Goal: Communication & Community: Share content

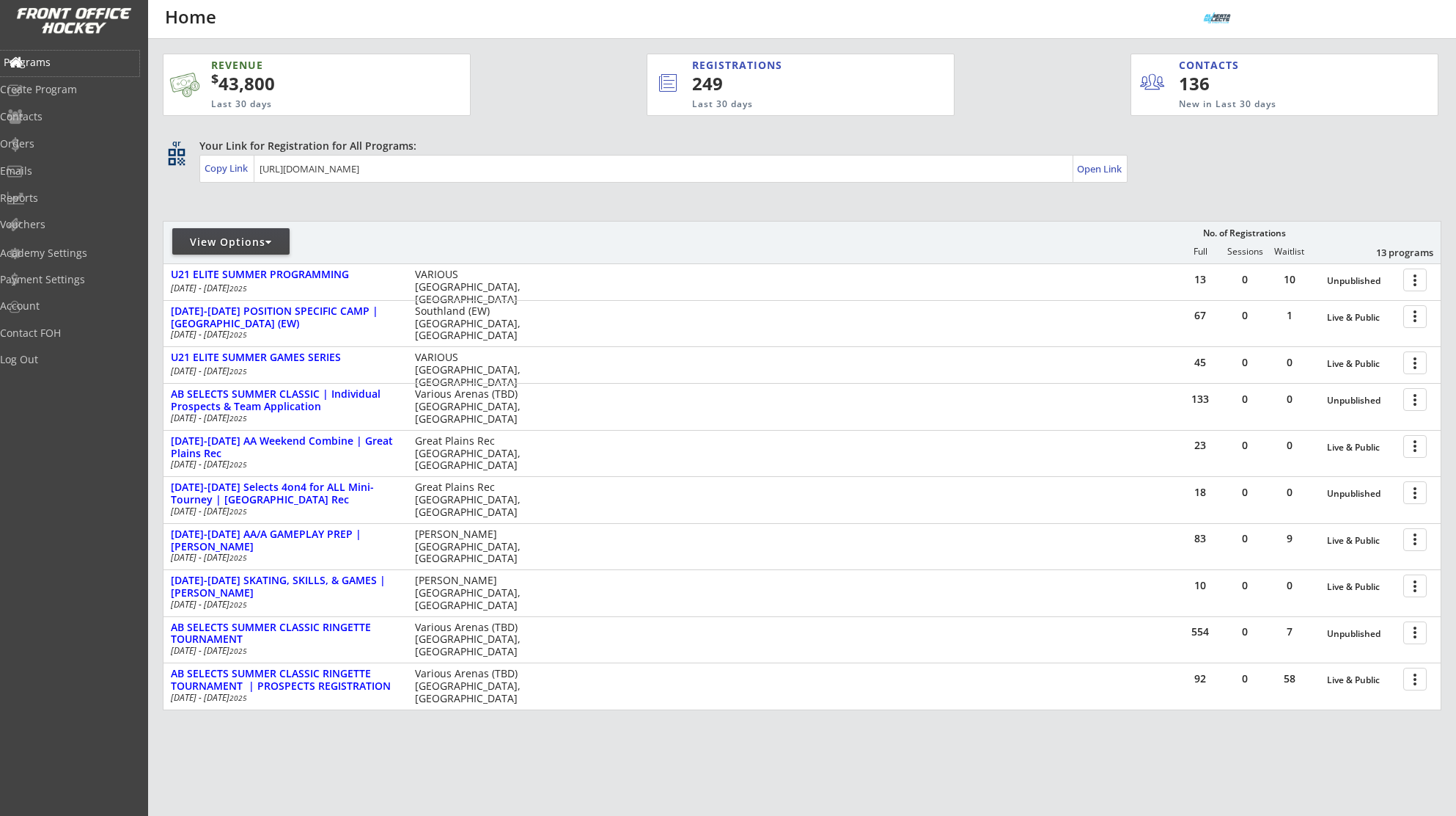
click at [77, 61] on div "Programs" at bounding box center [70, 62] width 132 height 10
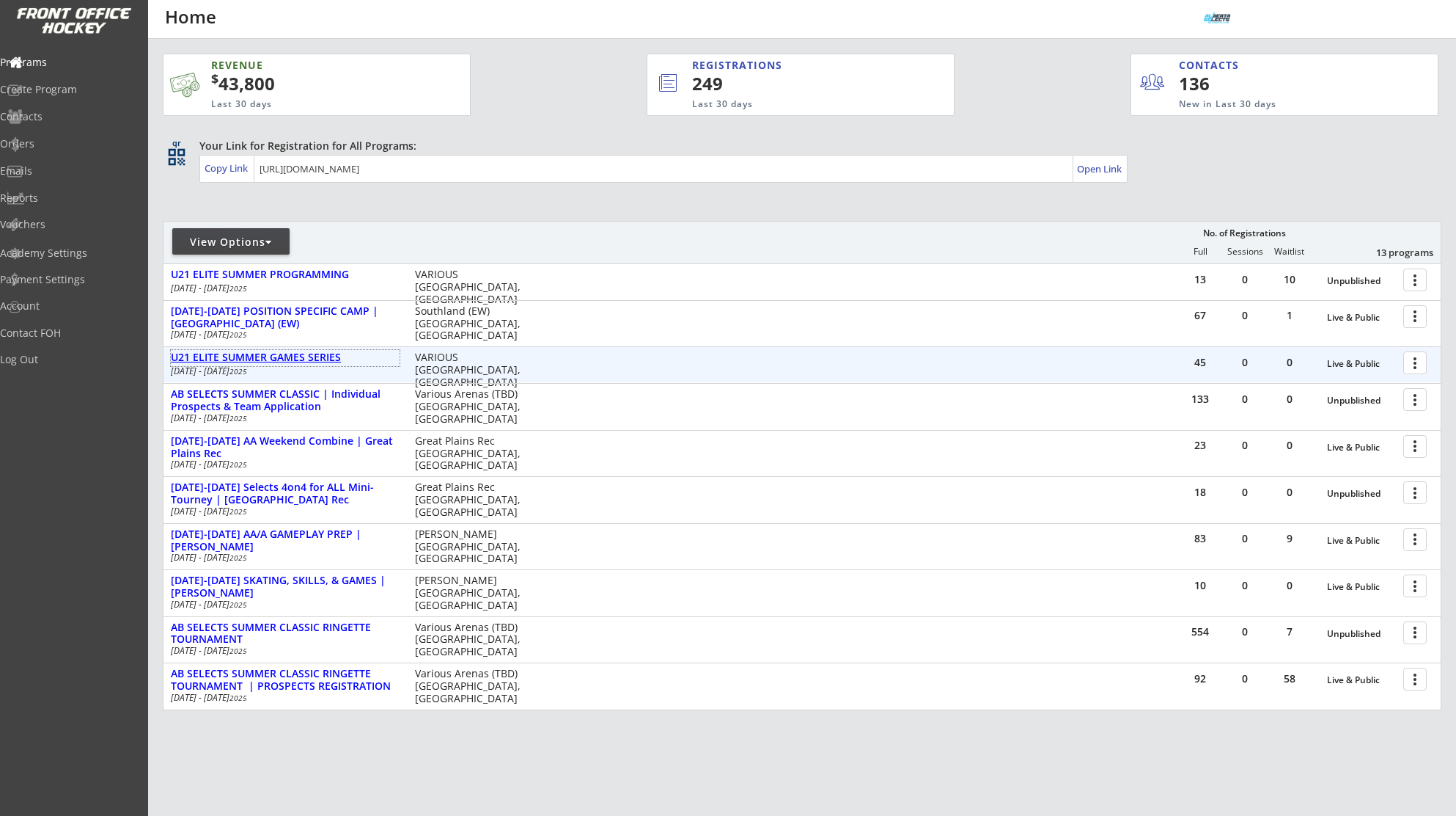
click at [313, 355] on div "U21 ELITE SUMMER GAMES SERIES" at bounding box center [286, 358] width 229 height 13
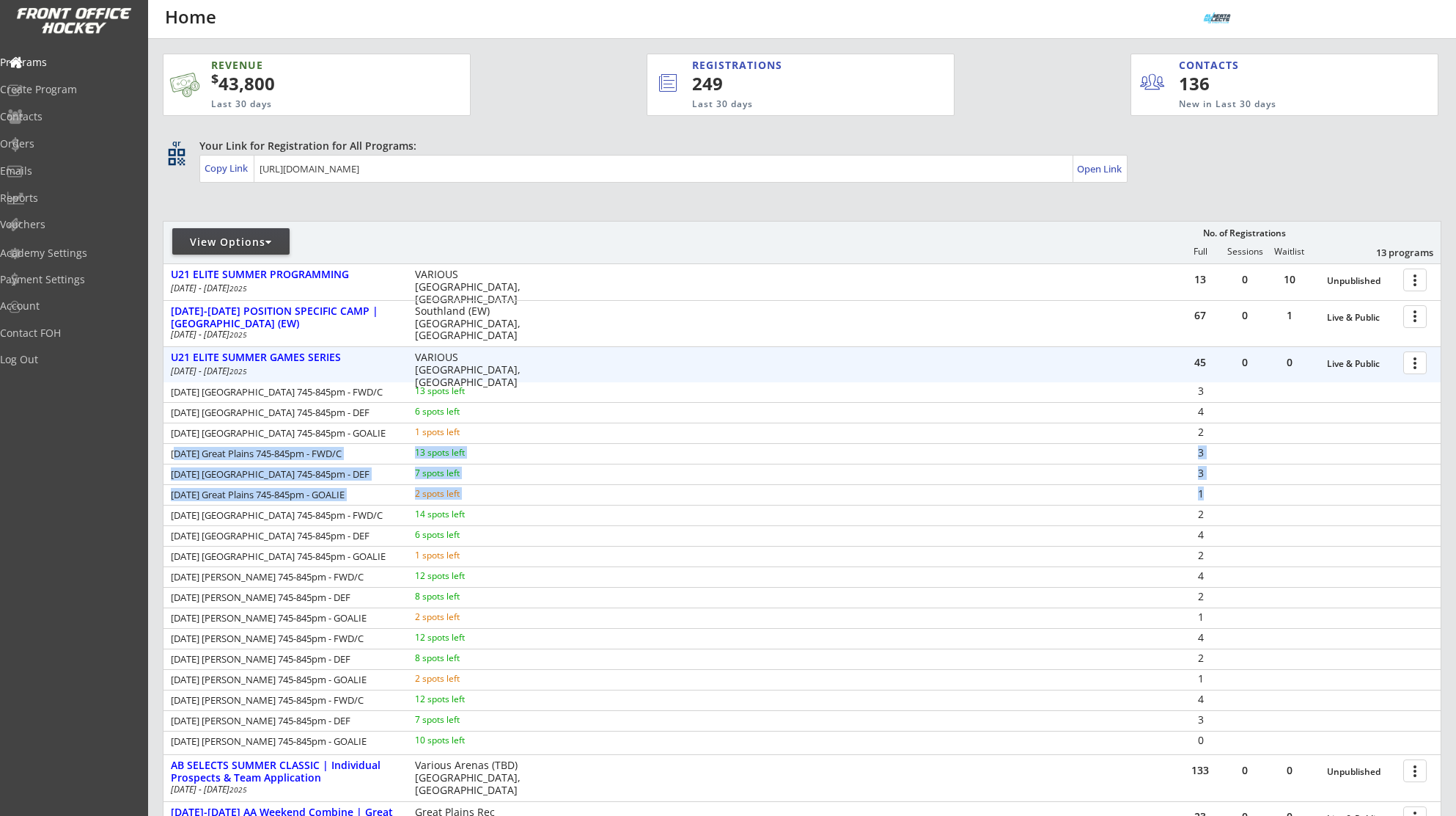
drag, startPoint x: 173, startPoint y: 451, endPoint x: 1204, endPoint y: 496, distance: 1032.0
click at [1204, 496] on div "Mon Aug 11 Great Plains 745-845pm - FWD/C 13 spots left 3 Mon Aug 11 Great Plai…" at bounding box center [802, 567] width 1277 height 369
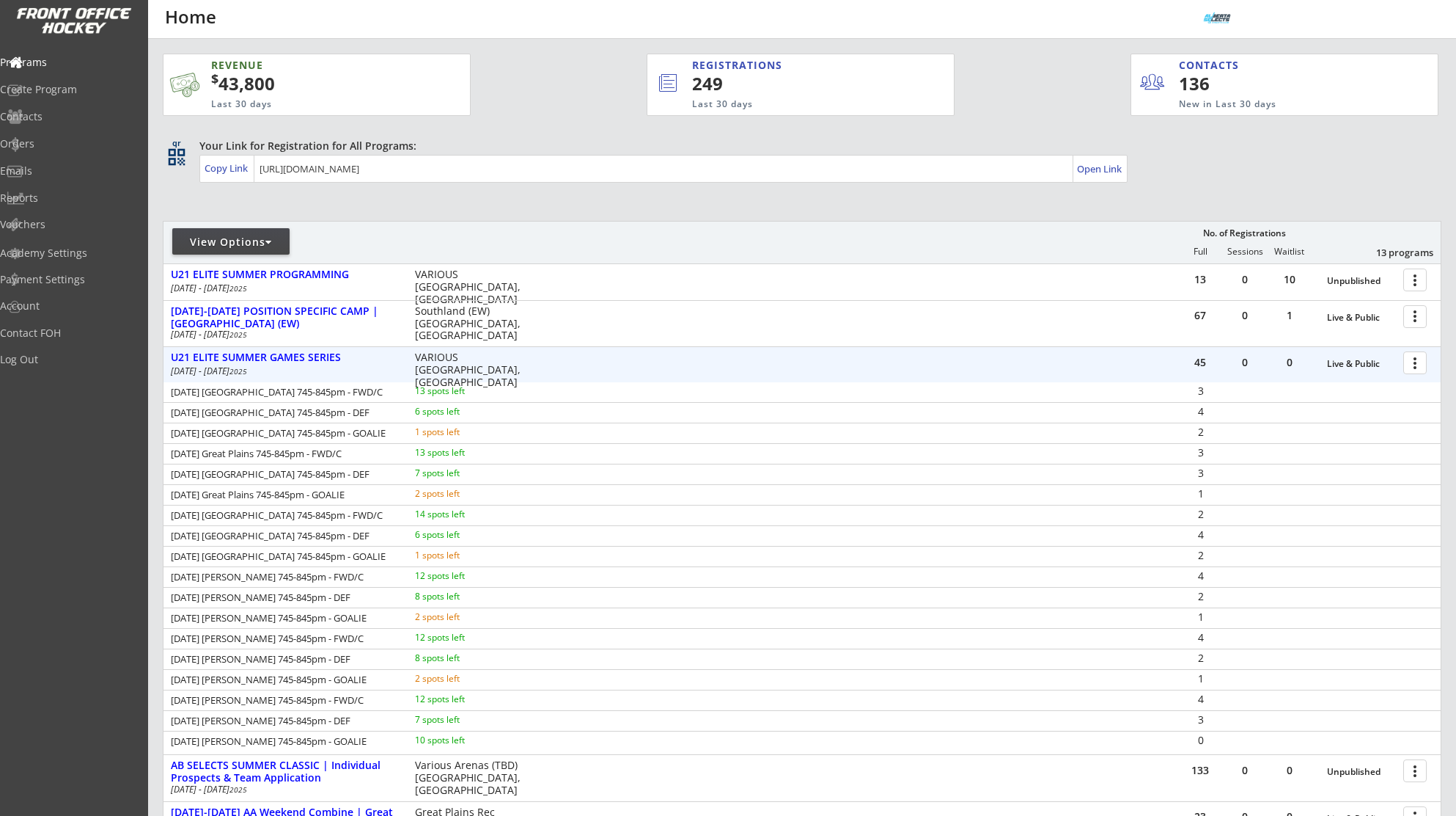
click at [1415, 367] on div at bounding box center [1417, 362] width 26 height 26
click at [1403, 385] on div "Program Roster" at bounding box center [1363, 388] width 105 height 10
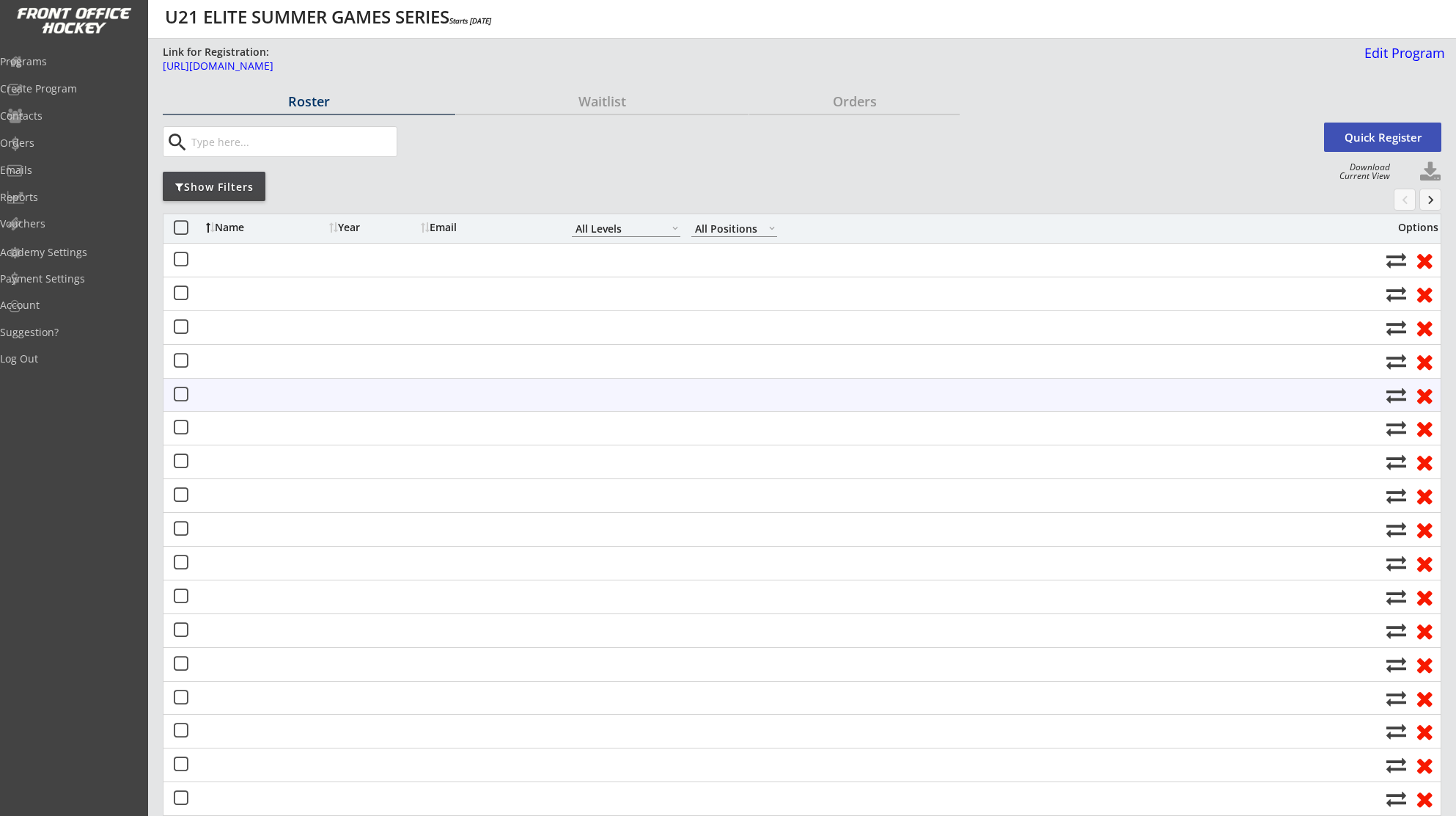
select select ""All Levels""
select select ""All Positions""
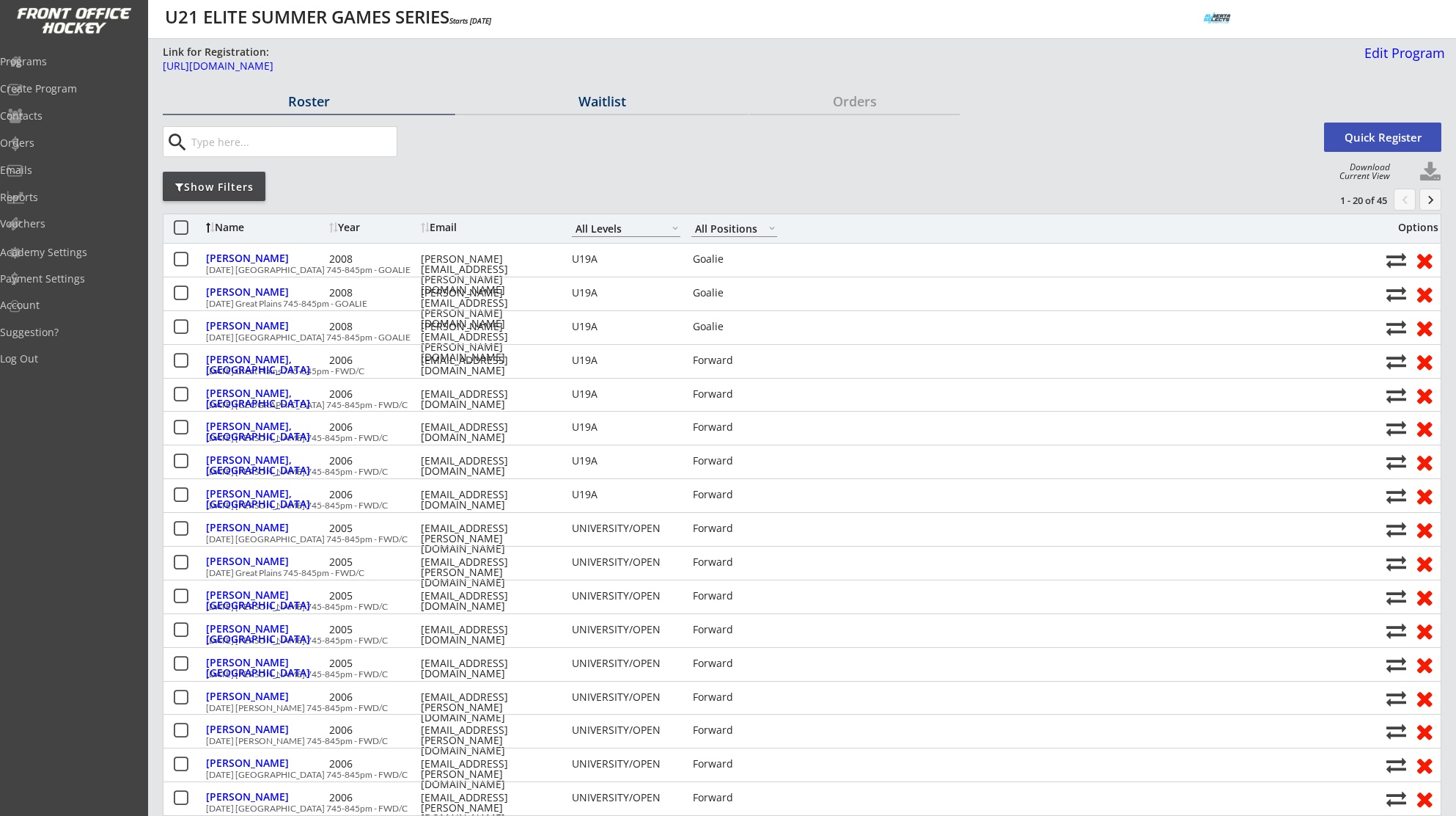
click at [587, 103] on div "Waitlist" at bounding box center [603, 101] width 293 height 13
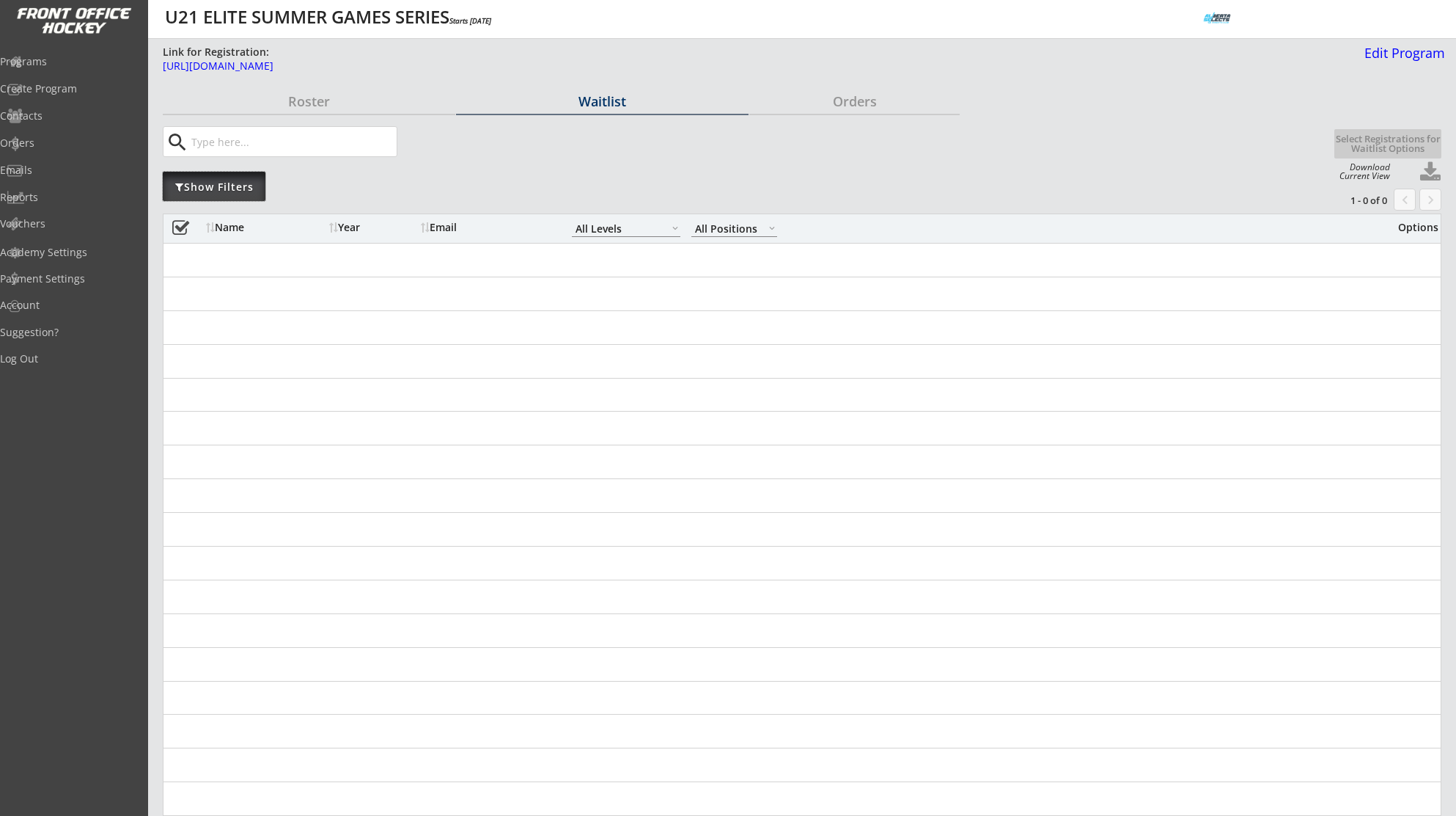
click at [246, 185] on div "Show Filters" at bounding box center [213, 186] width 103 height 15
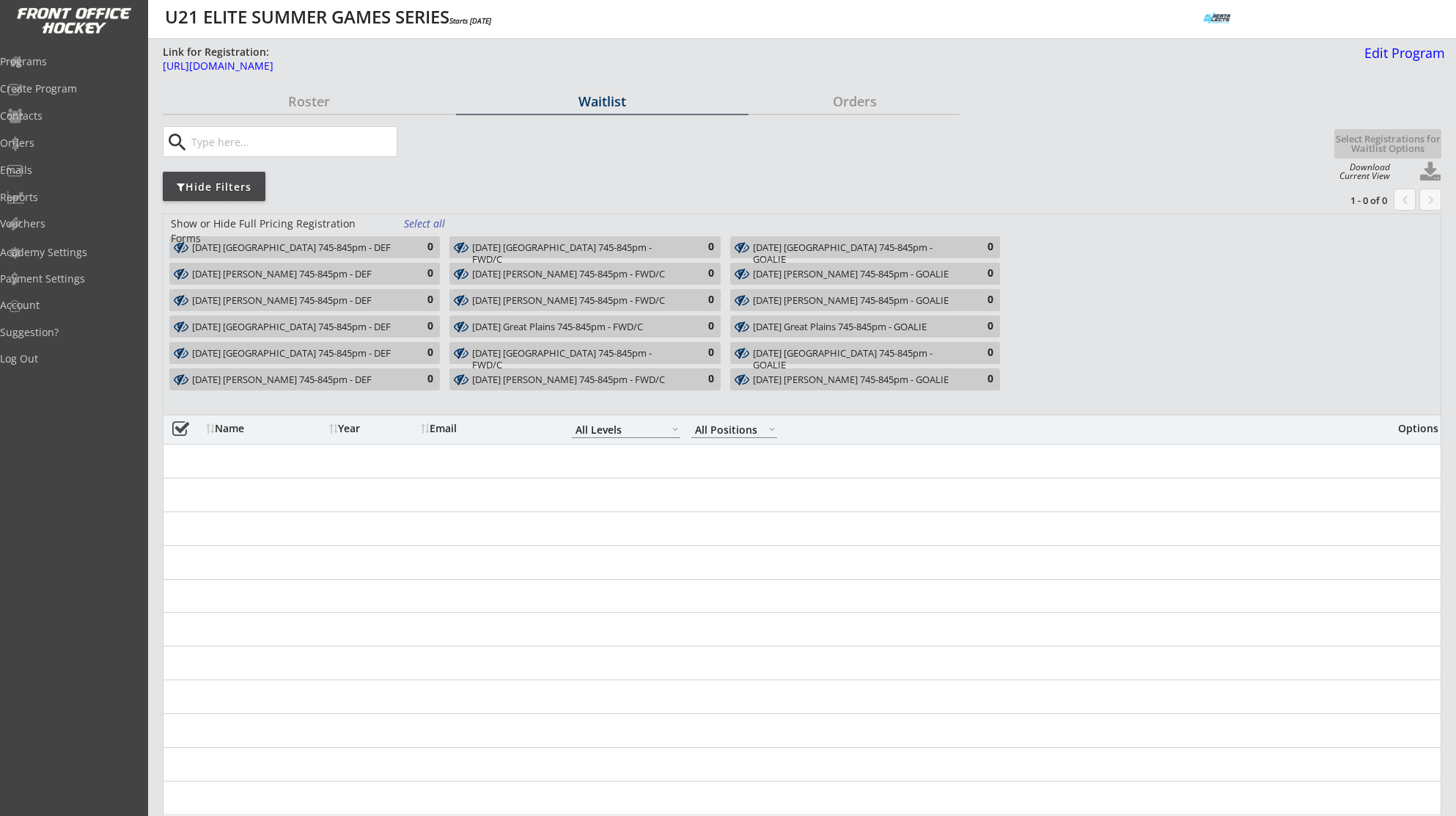
click at [432, 224] on div "Select all" at bounding box center [431, 223] width 54 height 15
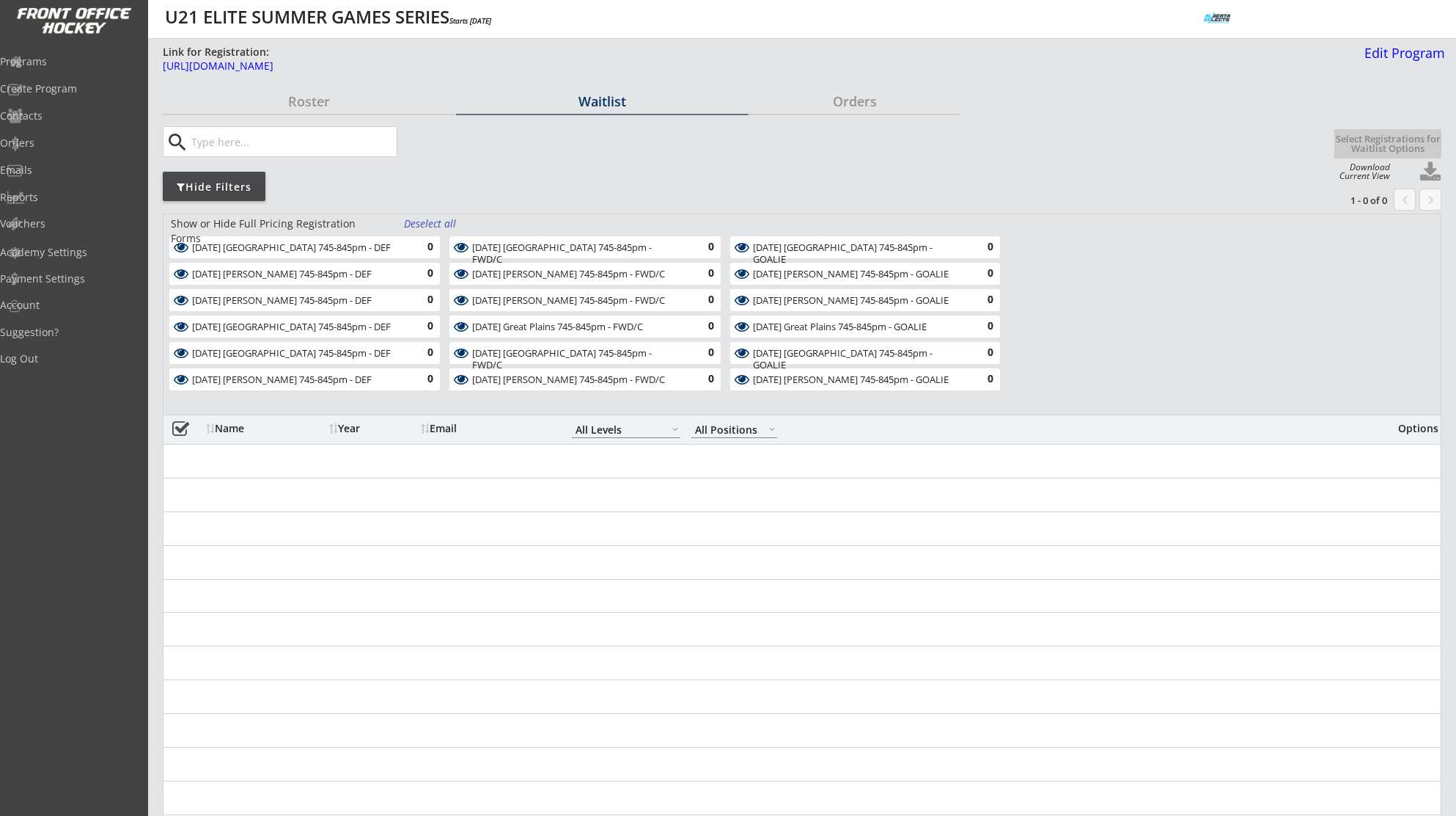
click at [434, 224] on div "Deselect all" at bounding box center [431, 223] width 54 height 15
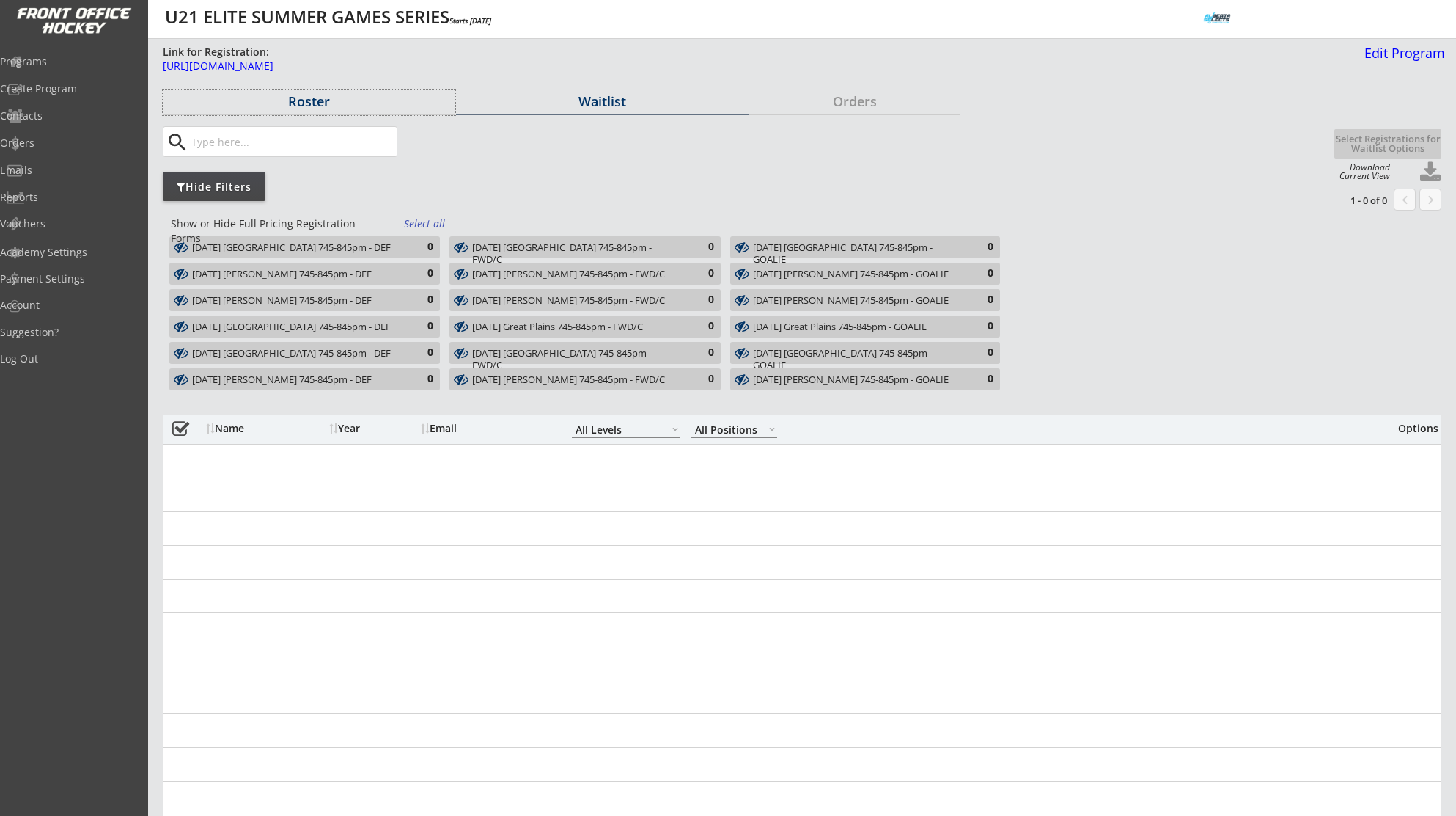
click at [319, 107] on div "Roster" at bounding box center [309, 101] width 293 height 13
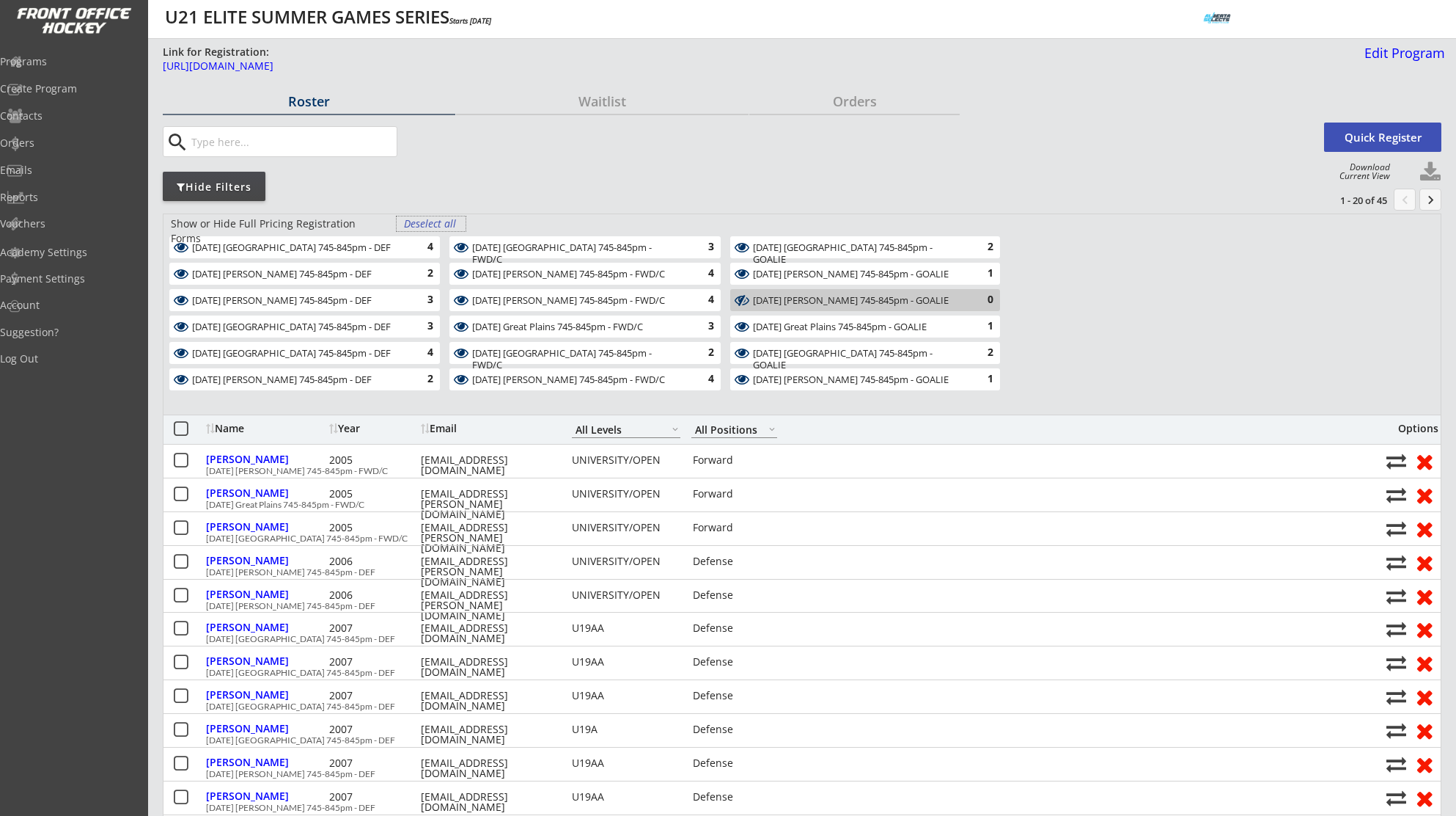
click at [423, 221] on div "Deselect all" at bounding box center [431, 223] width 54 height 15
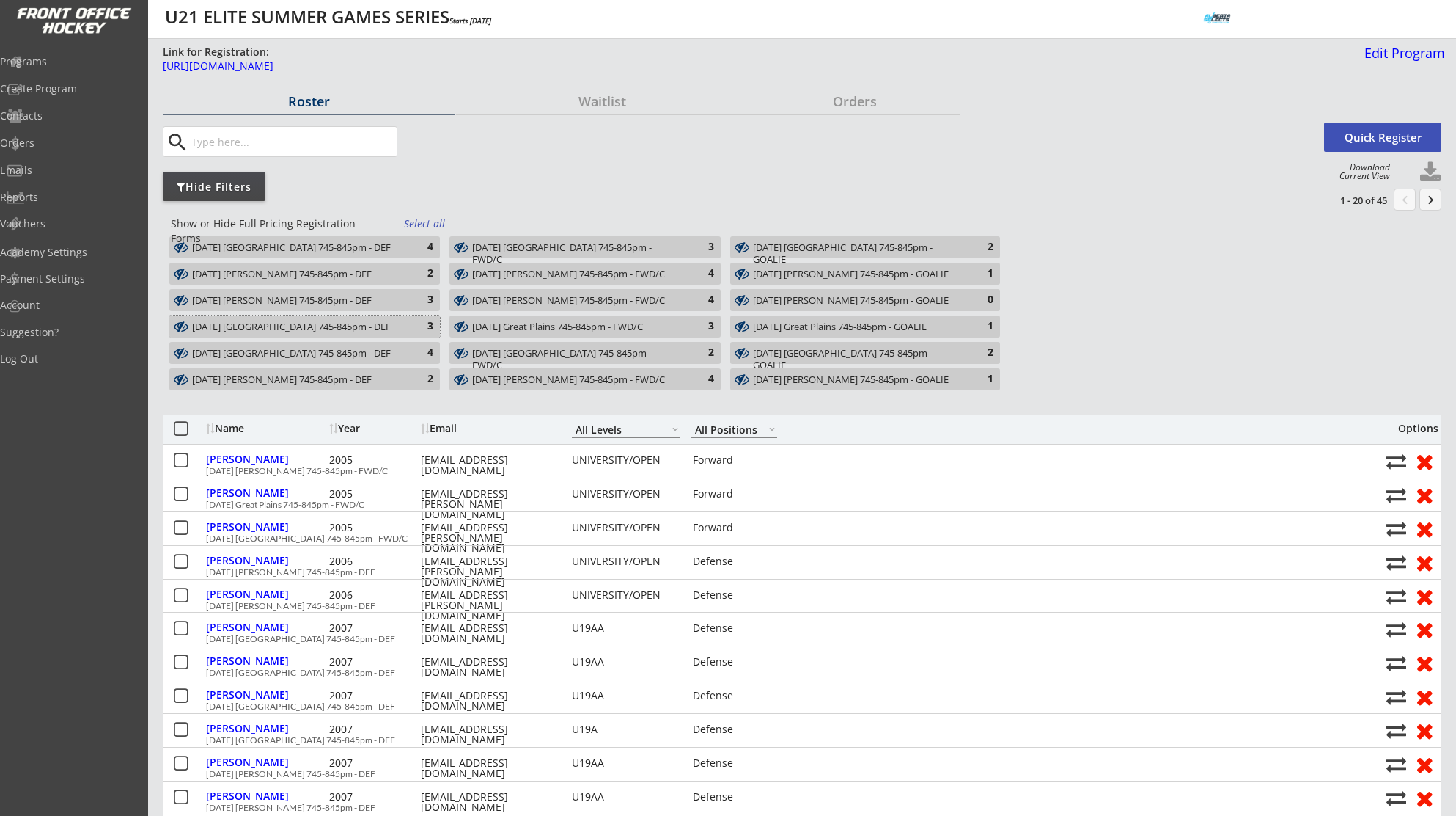
drag, startPoint x: 271, startPoint y: 328, endPoint x: 409, endPoint y: 331, distance: 138.0
click at [271, 328] on div "Tues Aug 12 Great Plains 745-845pm - DEF" at bounding box center [296, 327] width 208 height 12
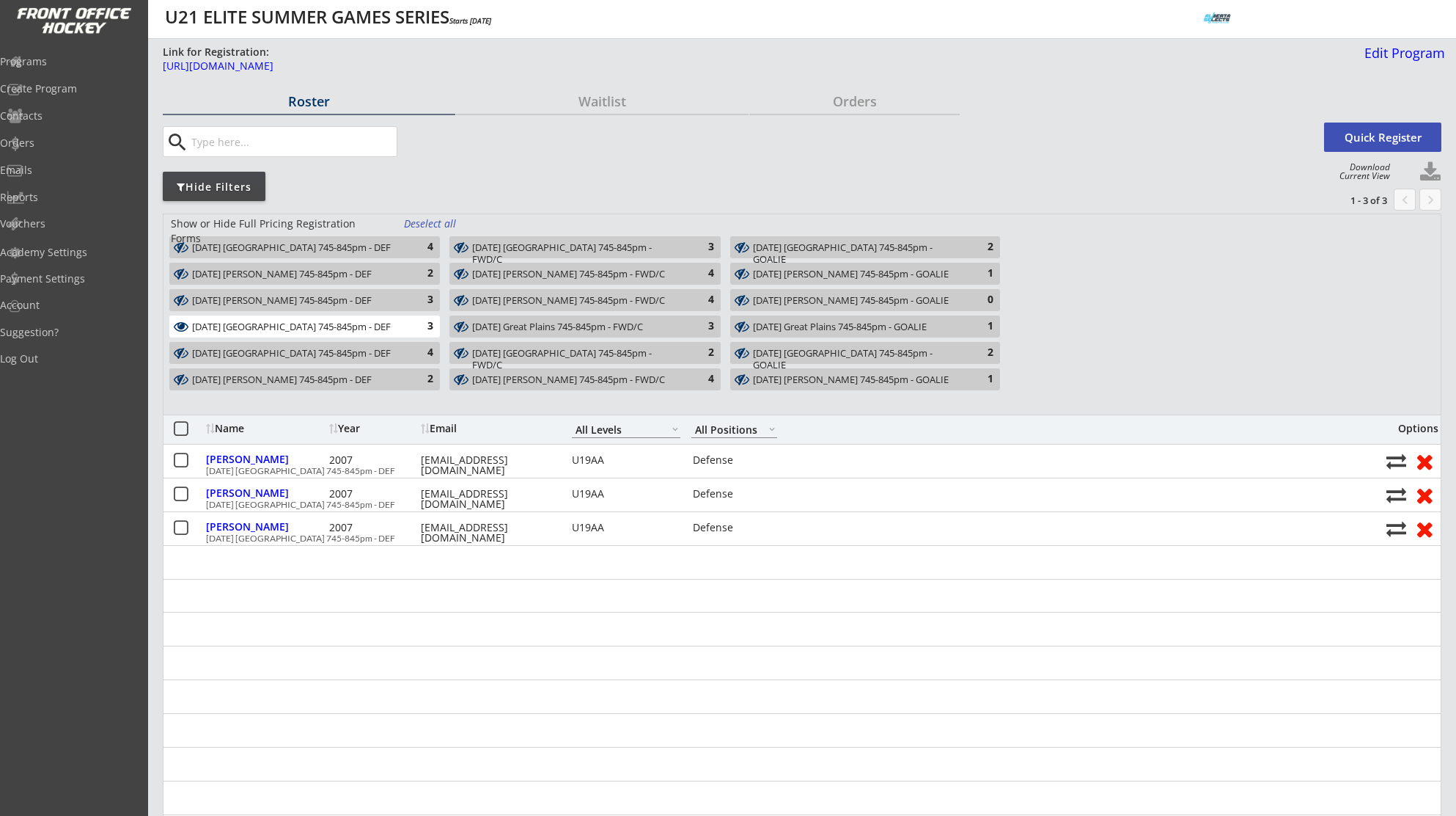
click at [675, 327] on div "Tues Aug 12 Great Plains 745-845pm - FWD/C" at bounding box center [576, 327] width 208 height 12
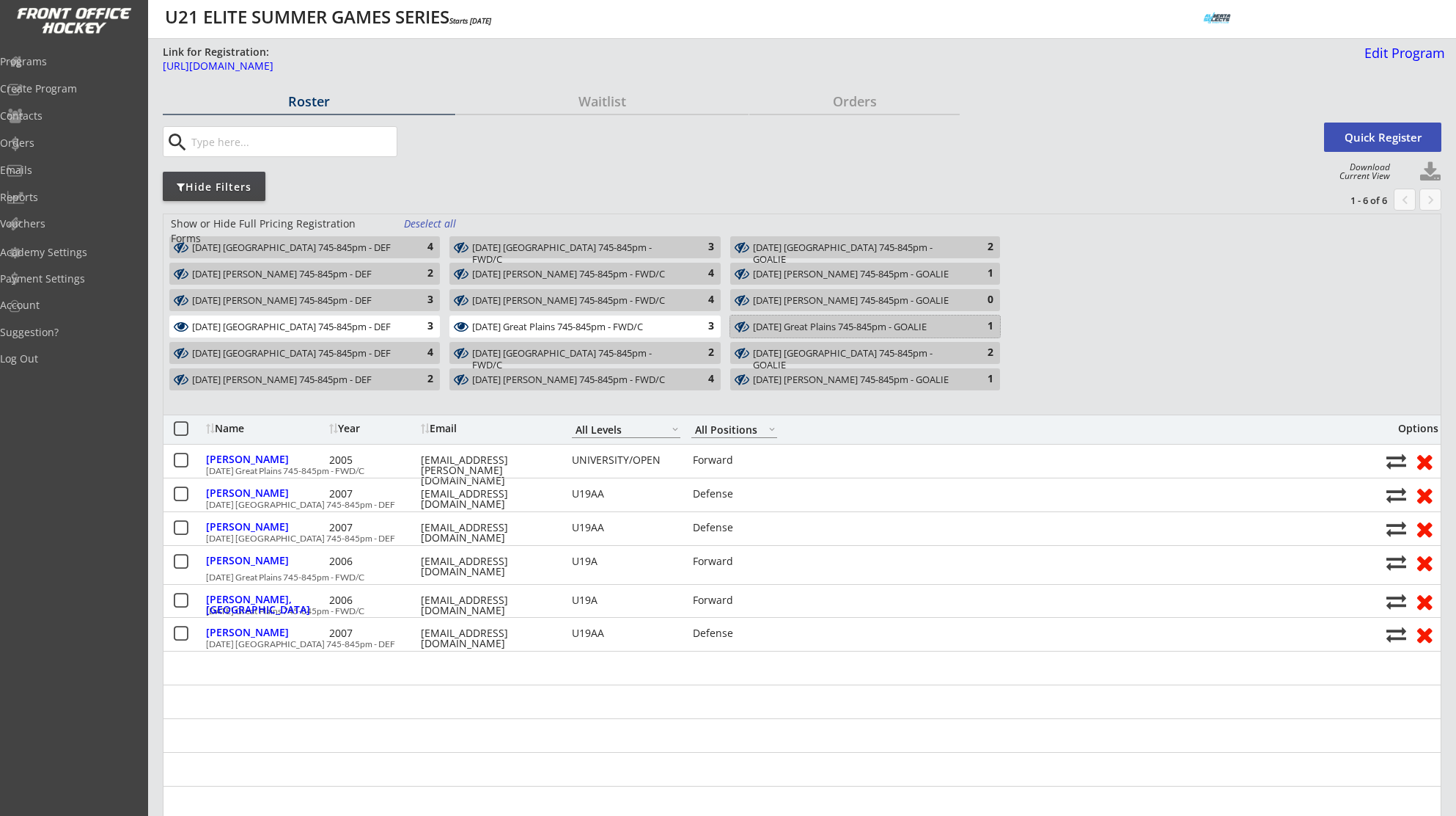
click at [852, 324] on div "[DATE] Great Plains 745-845pm - GOALIE" at bounding box center [856, 327] width 207 height 12
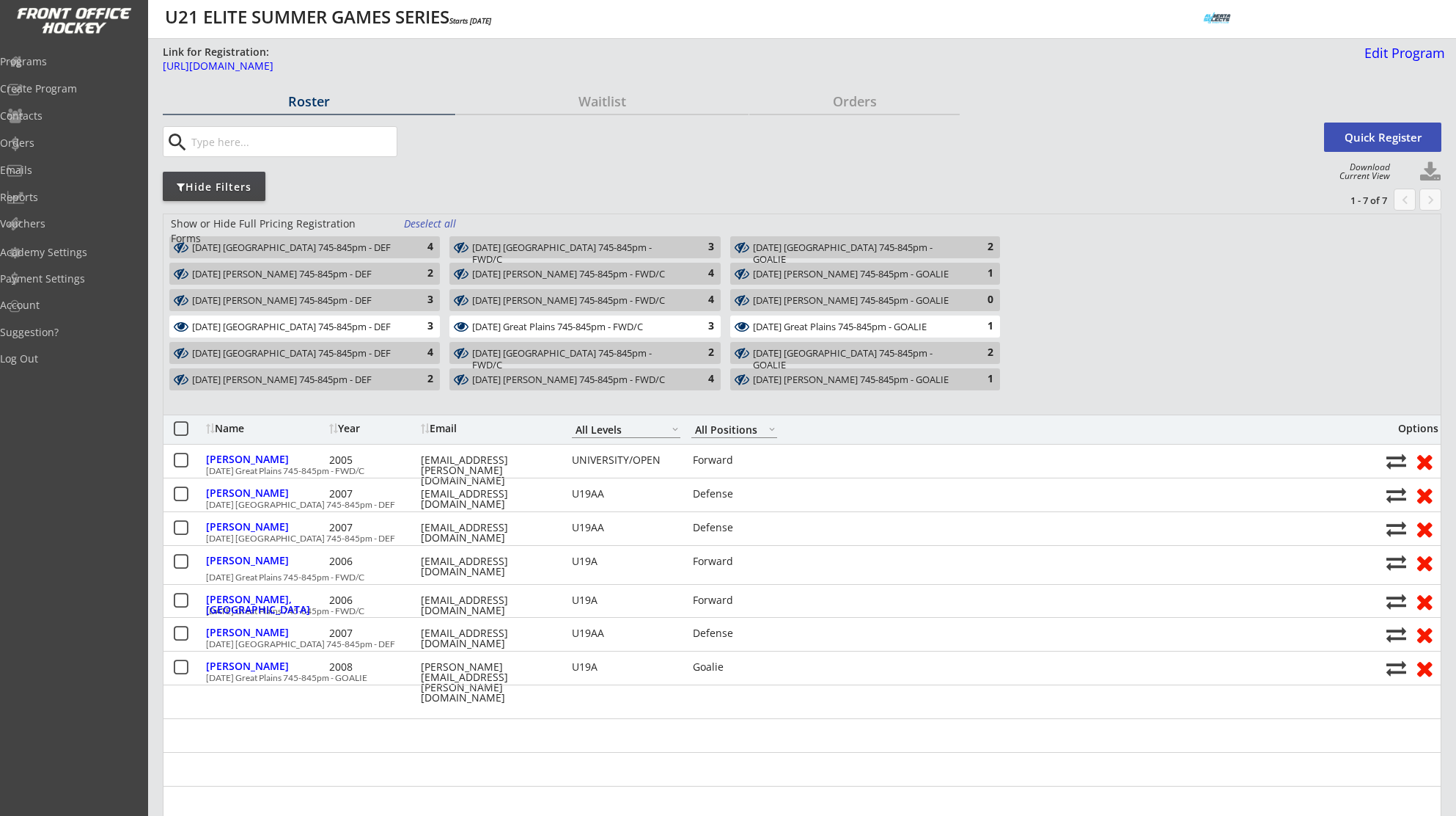
click at [1425, 173] on button at bounding box center [1430, 172] width 22 height 22
select select ""Player Info""
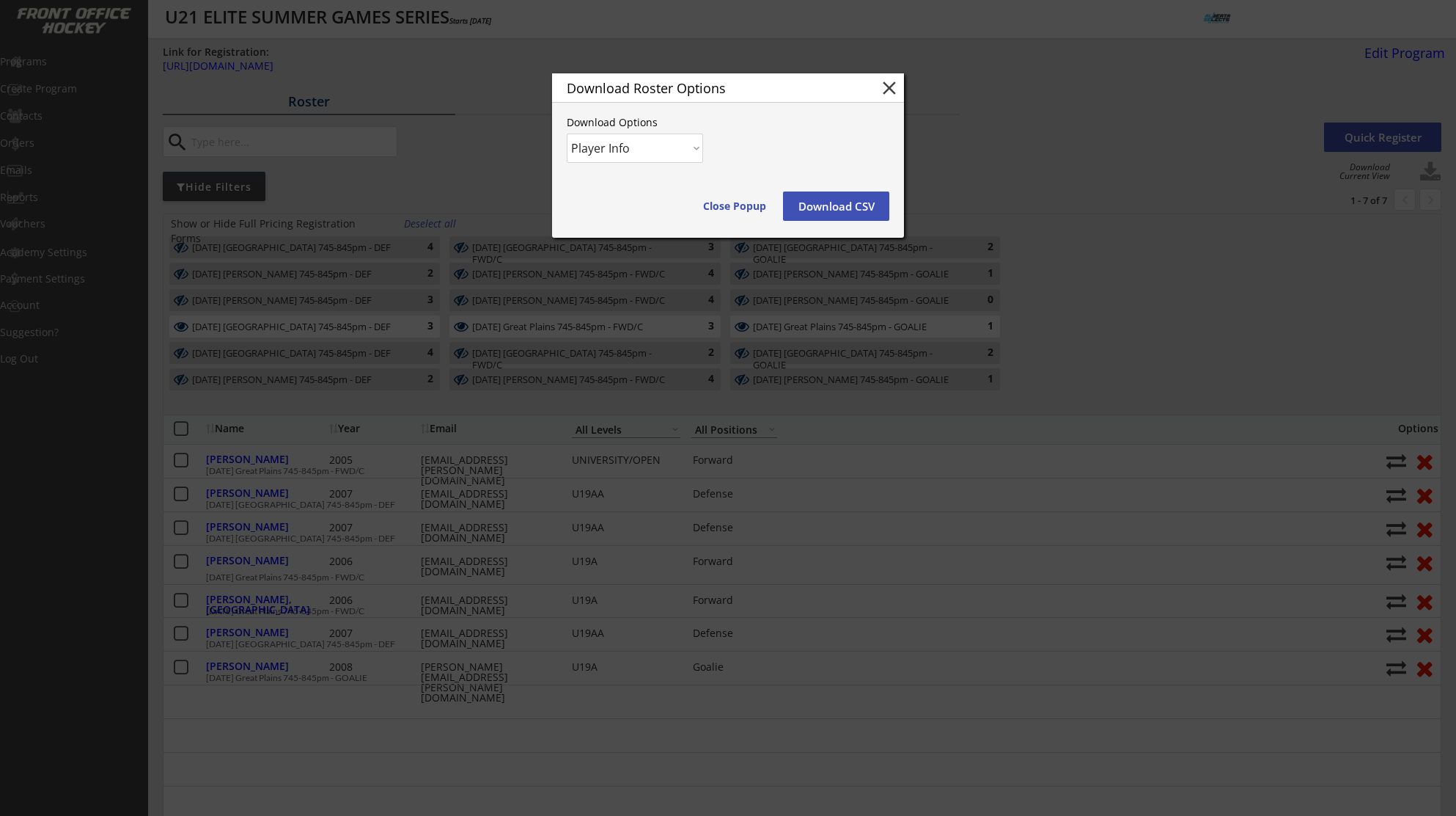
click at [849, 204] on button "Download CSV" at bounding box center [836, 205] width 107 height 29
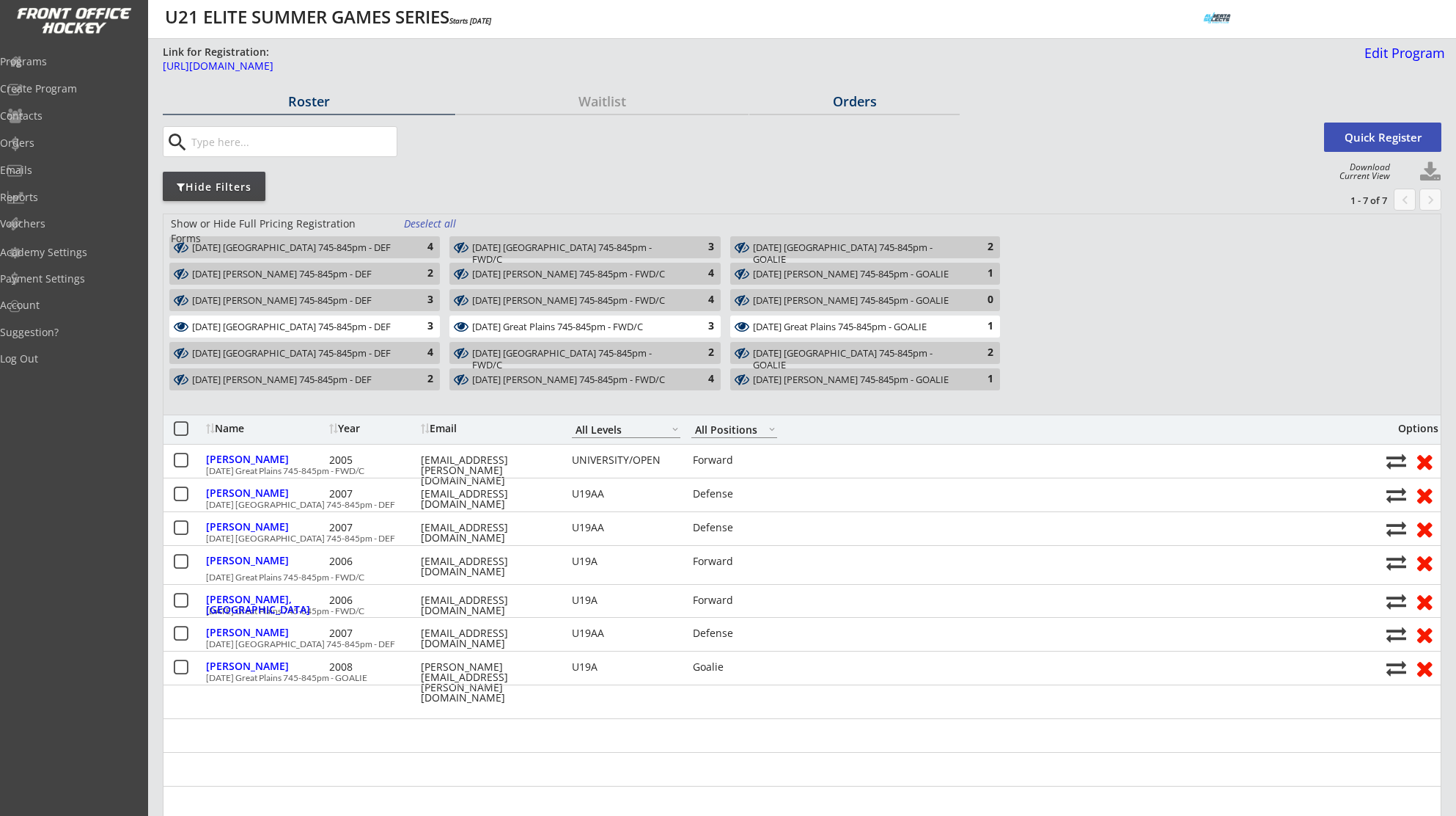
scroll to position [1, 0]
click at [1402, 49] on div "Edit Program" at bounding box center [1401, 52] width 87 height 13
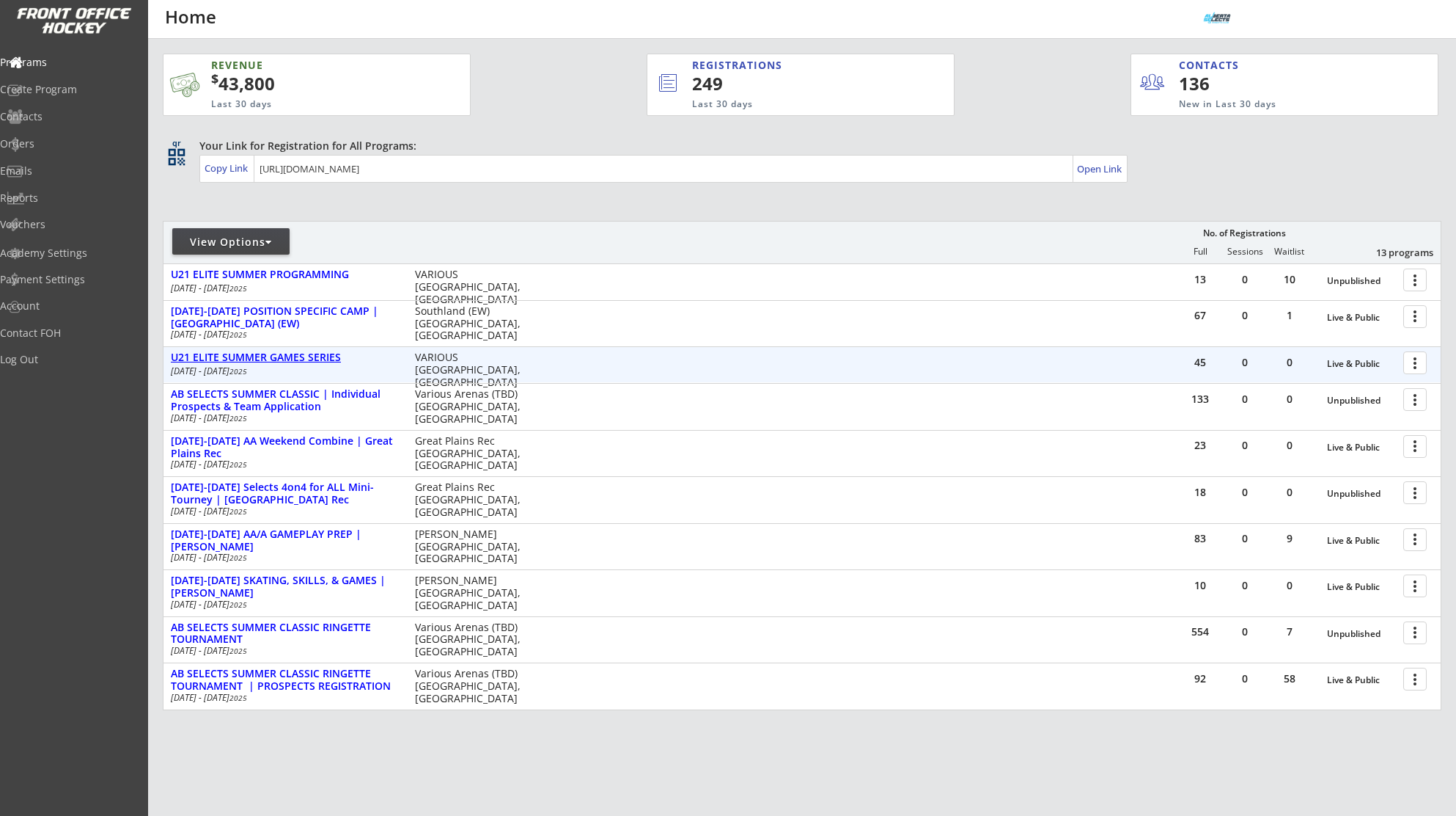
click at [232, 357] on div "U21 ELITE SUMMER GAMES SERIES" at bounding box center [286, 358] width 229 height 13
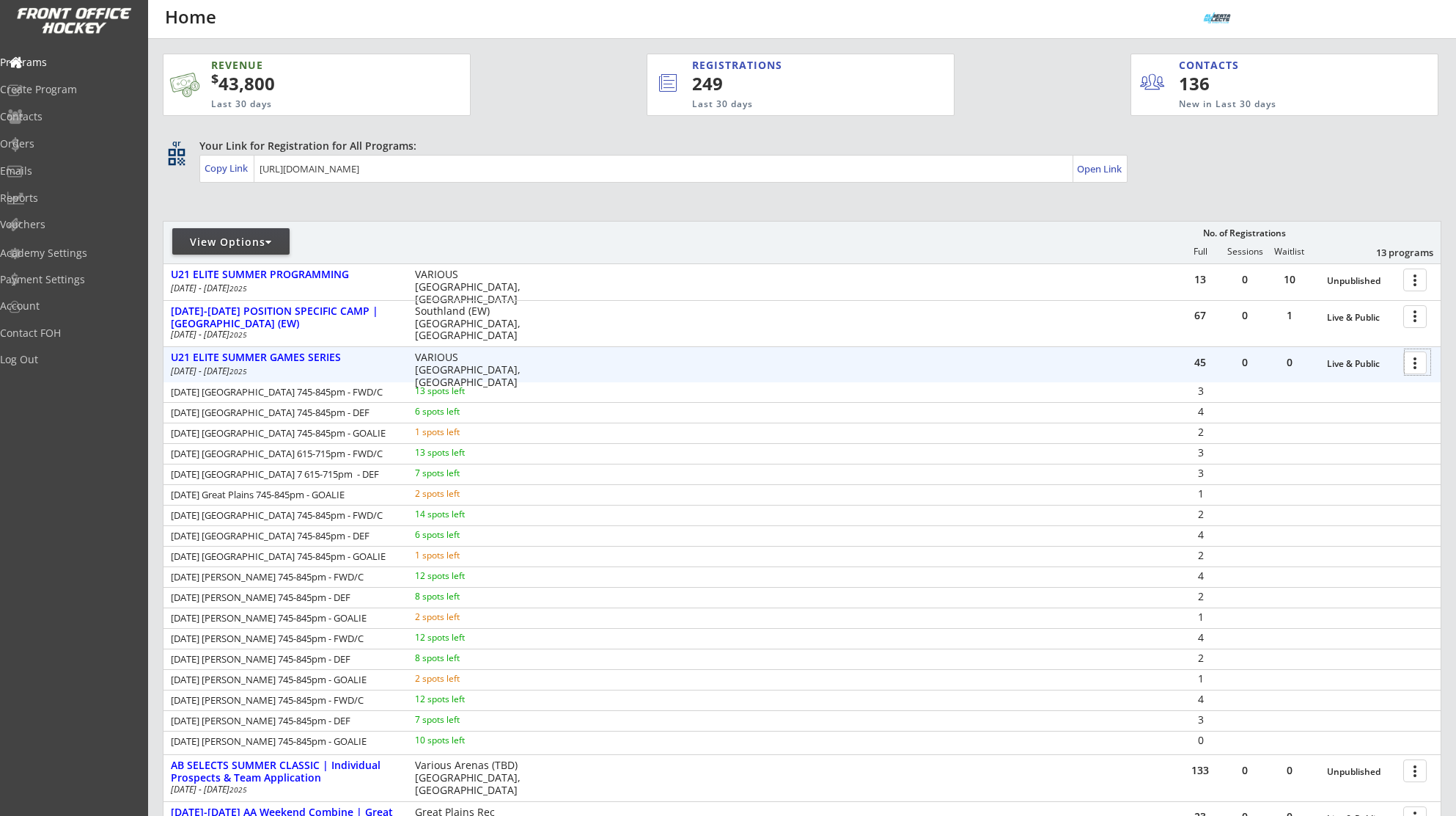
click at [1412, 374] on div at bounding box center [1417, 362] width 26 height 26
click at [1385, 383] on div "Program Roster" at bounding box center [1363, 388] width 105 height 10
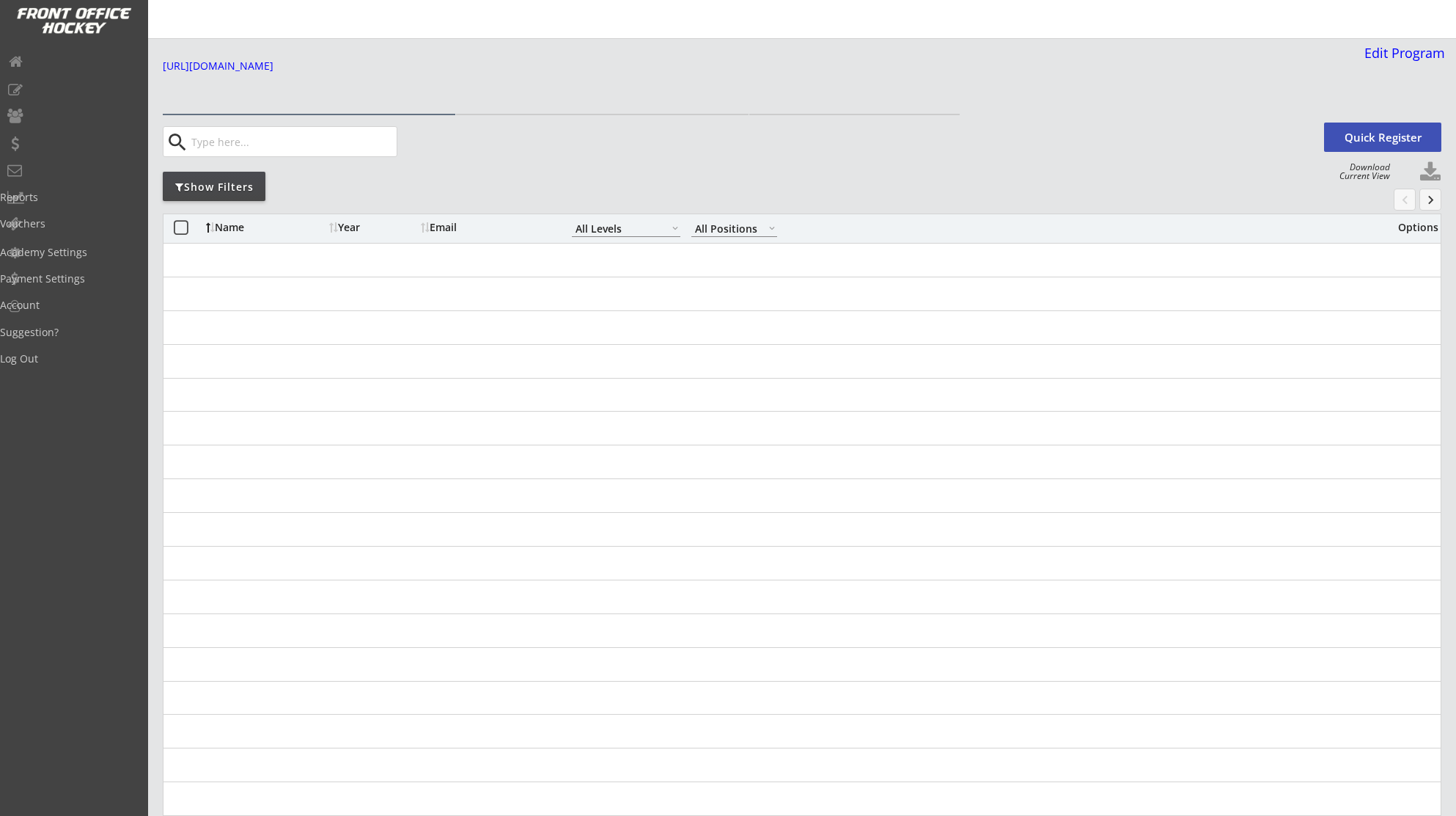
select select ""All Levels""
select select ""All Positions""
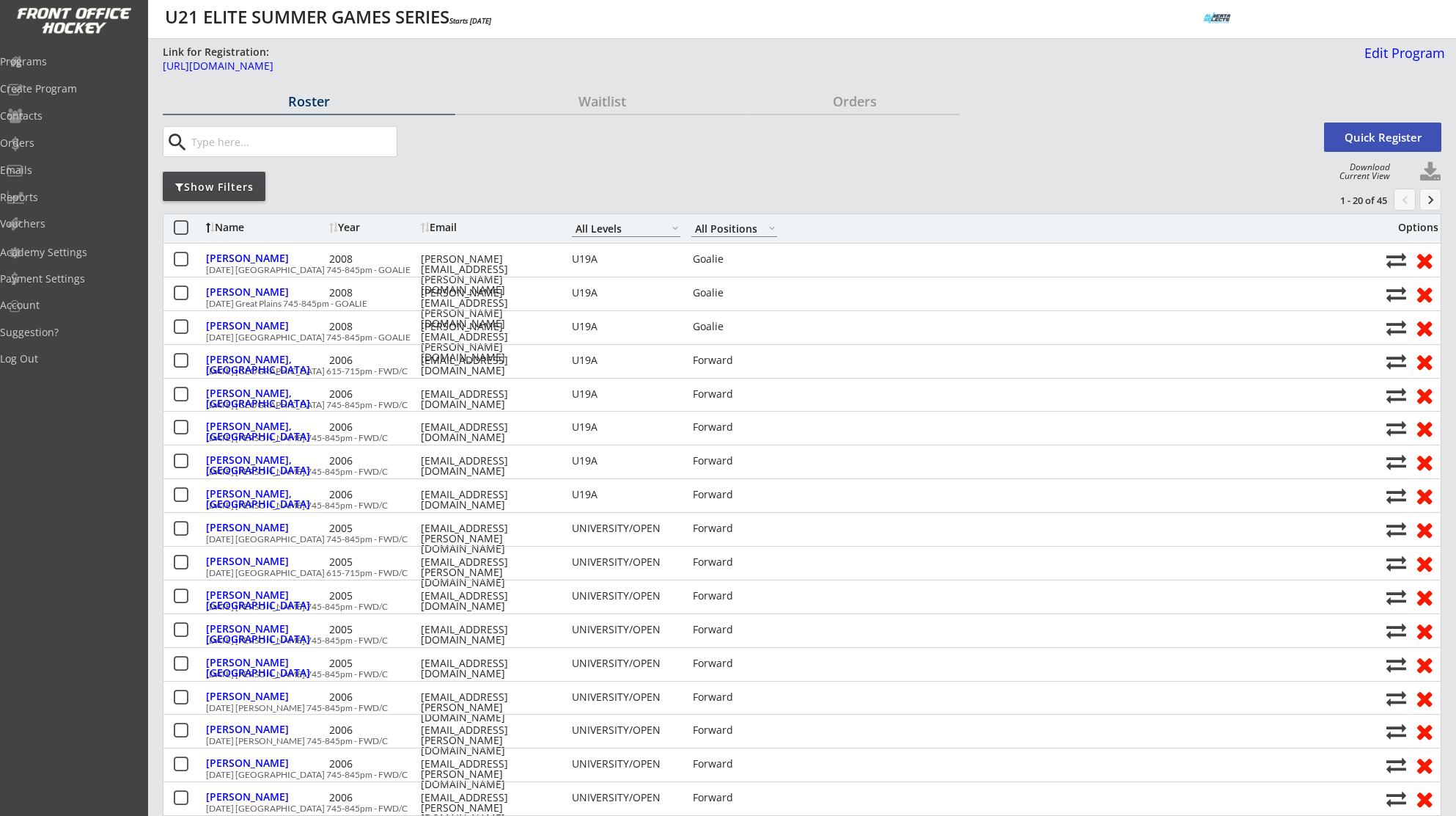
click at [243, 188] on div "Show Filters" at bounding box center [213, 186] width 103 height 15
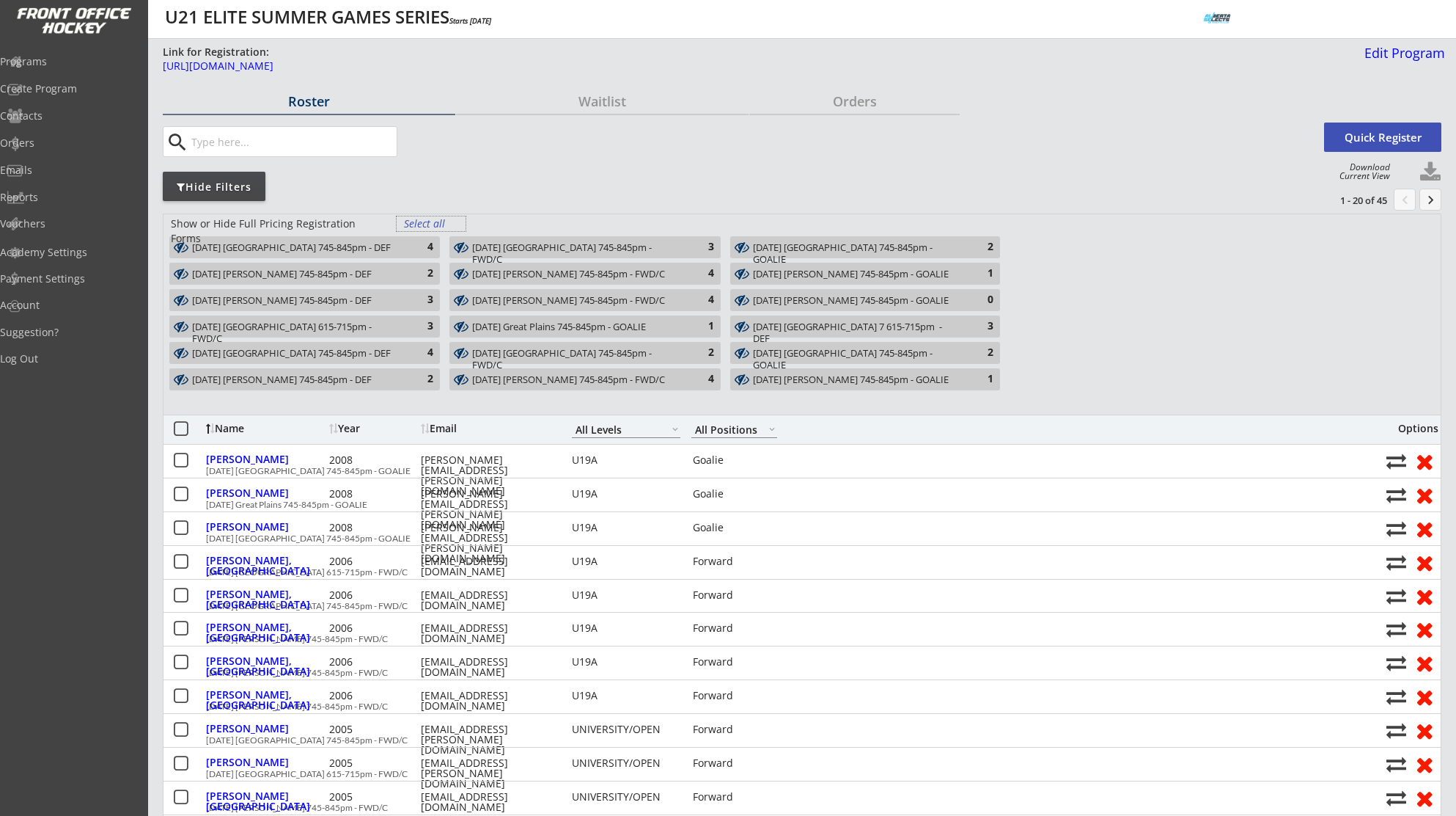
click at [412, 224] on div "Select all" at bounding box center [431, 223] width 54 height 15
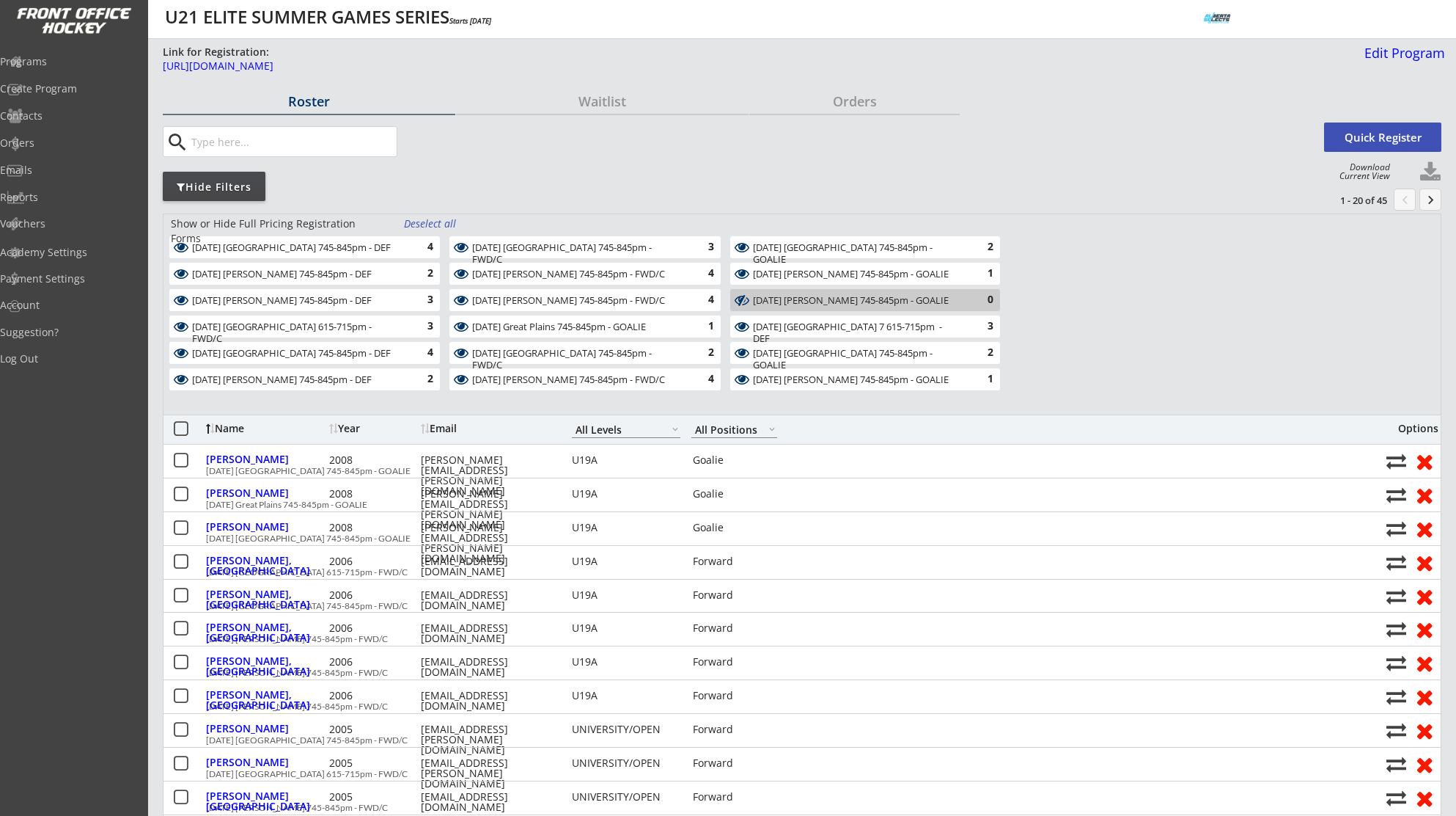
click at [413, 218] on div "Deselect all" at bounding box center [431, 223] width 54 height 15
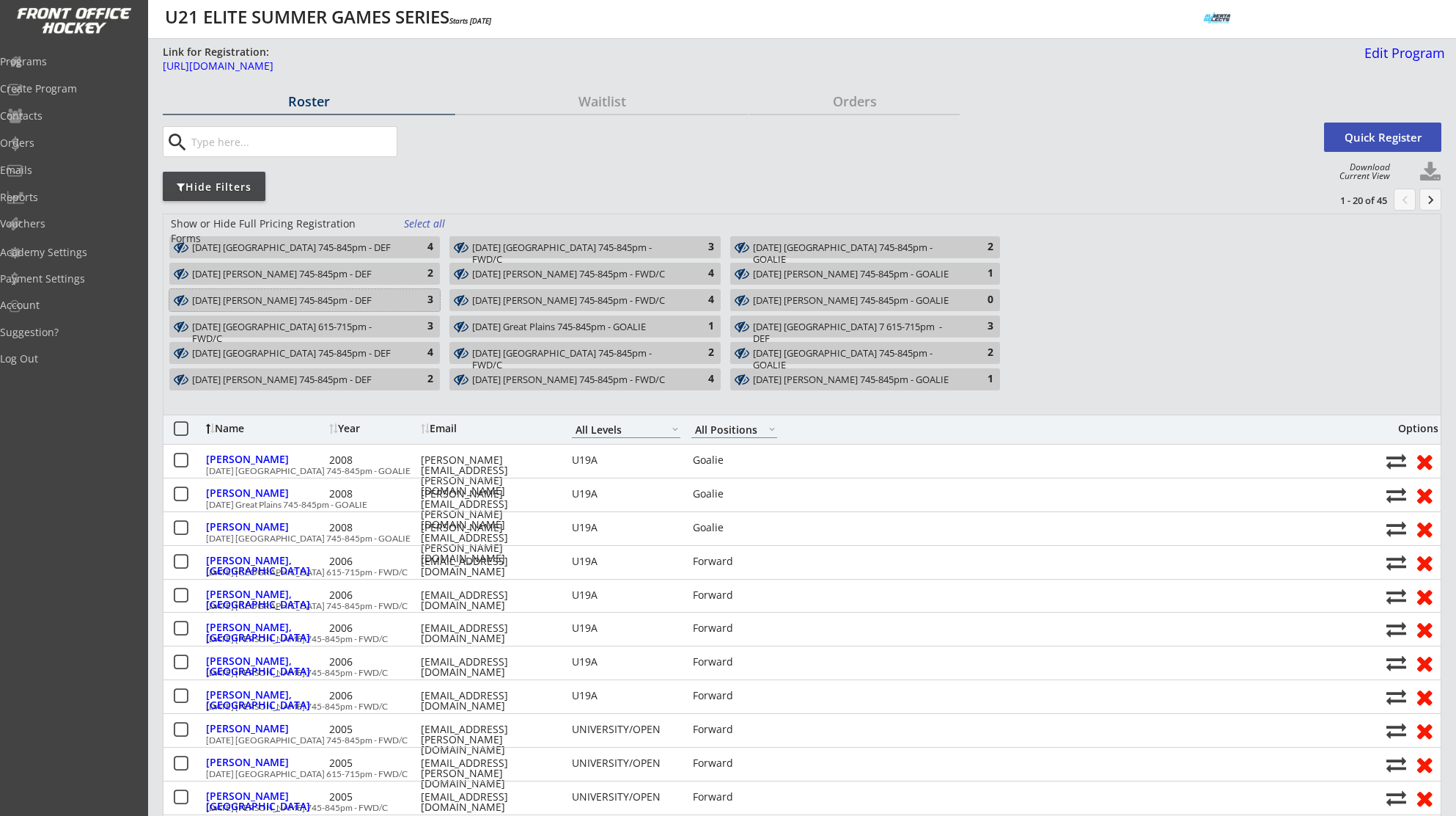
drag, startPoint x: 391, startPoint y: 299, endPoint x: 499, endPoint y: 299, distance: 108.0
click at [406, 299] on div "[DATE] [PERSON_NAME] 745-845pm - DEF 3" at bounding box center [305, 300] width 271 height 15
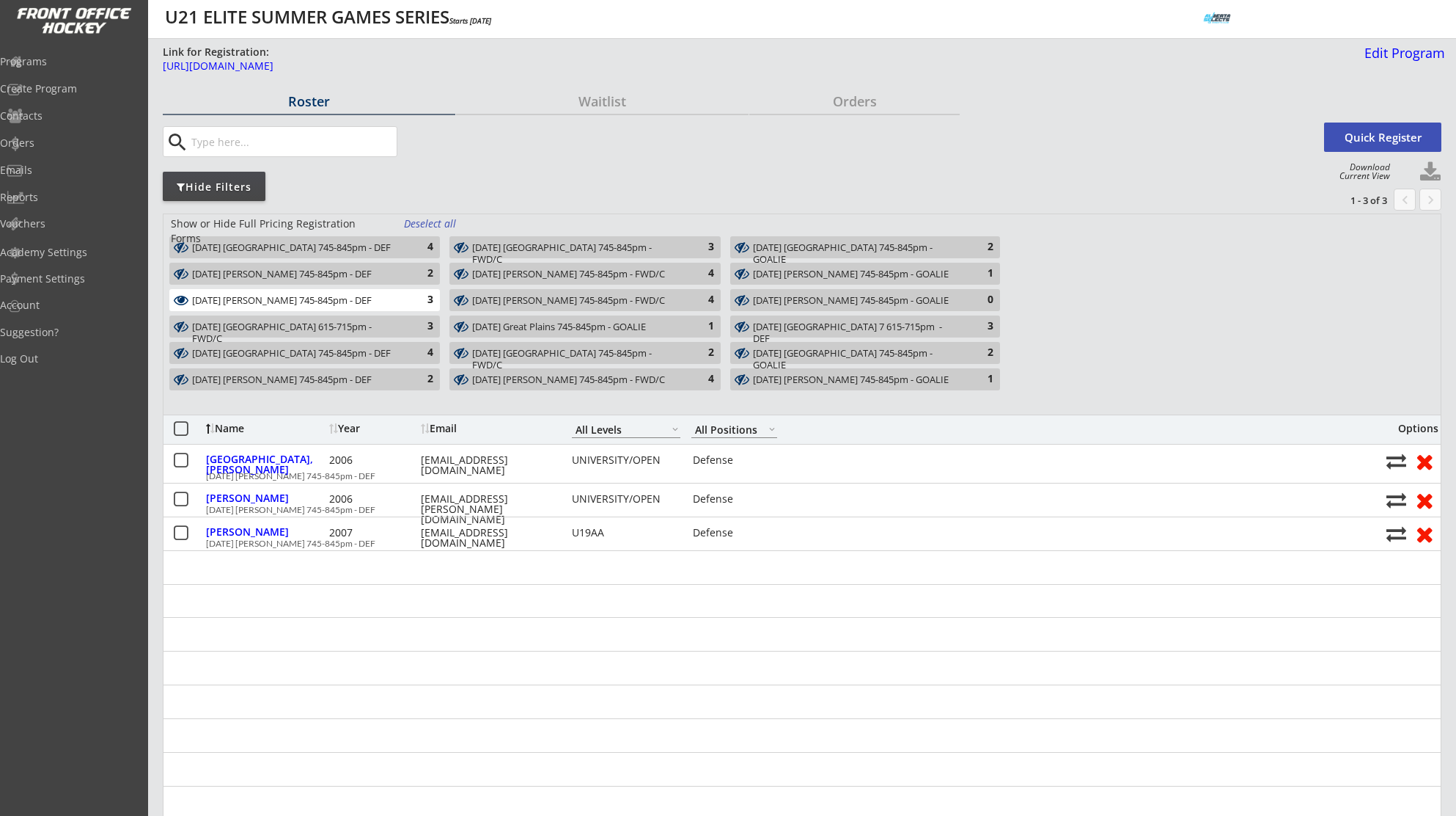
drag, startPoint x: 515, startPoint y: 300, endPoint x: 644, endPoint y: 297, distance: 129.0
click at [515, 300] on div "[DATE] [PERSON_NAME] 745-845pm - FWD/C" at bounding box center [576, 301] width 208 height 12
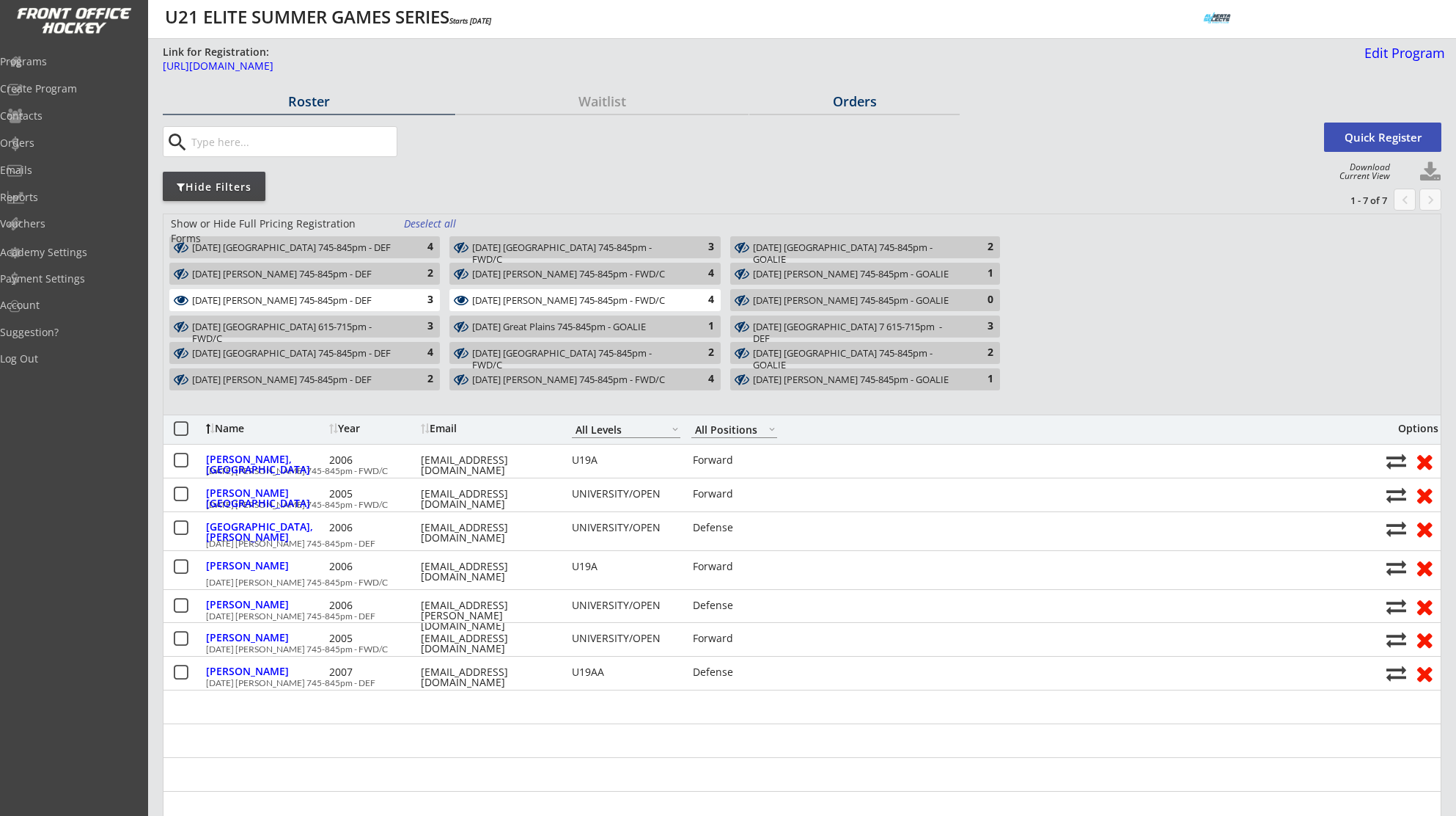
click at [858, 91] on div "Orders" at bounding box center [853, 103] width 210 height 26
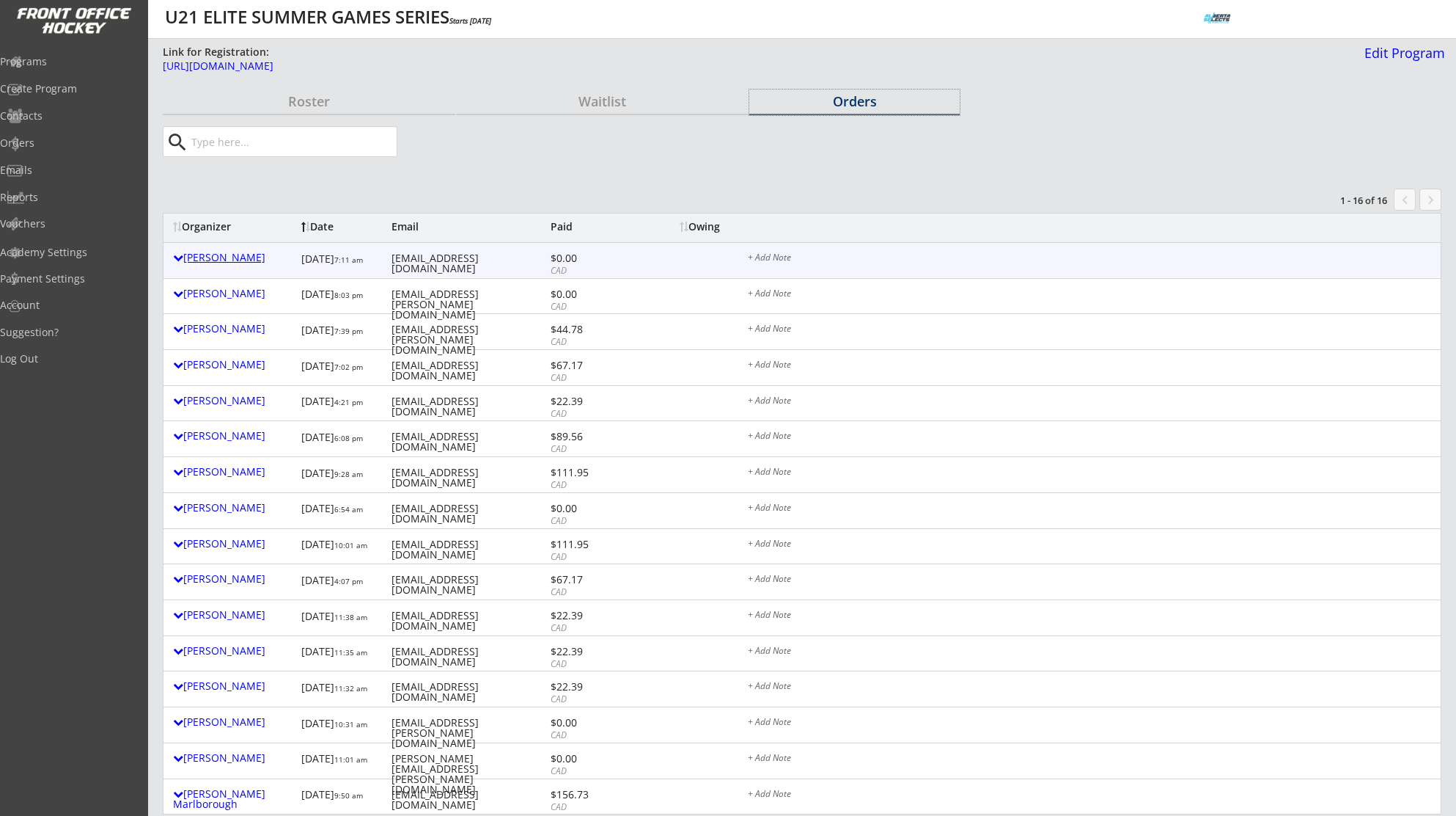
click at [222, 263] on div "[PERSON_NAME]" at bounding box center [233, 257] width 121 height 10
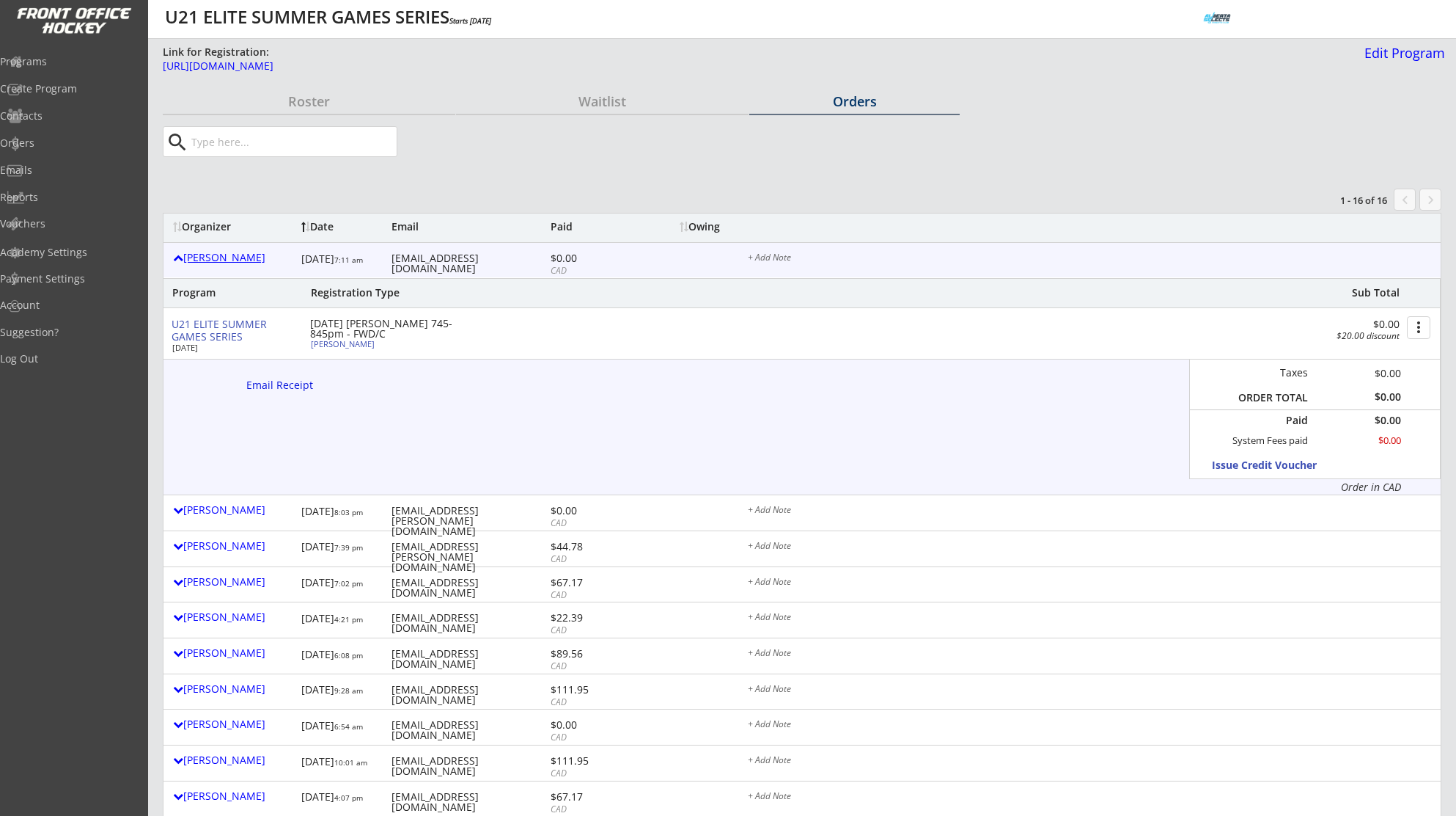
click at [221, 263] on div "[PERSON_NAME]" at bounding box center [233, 257] width 121 height 10
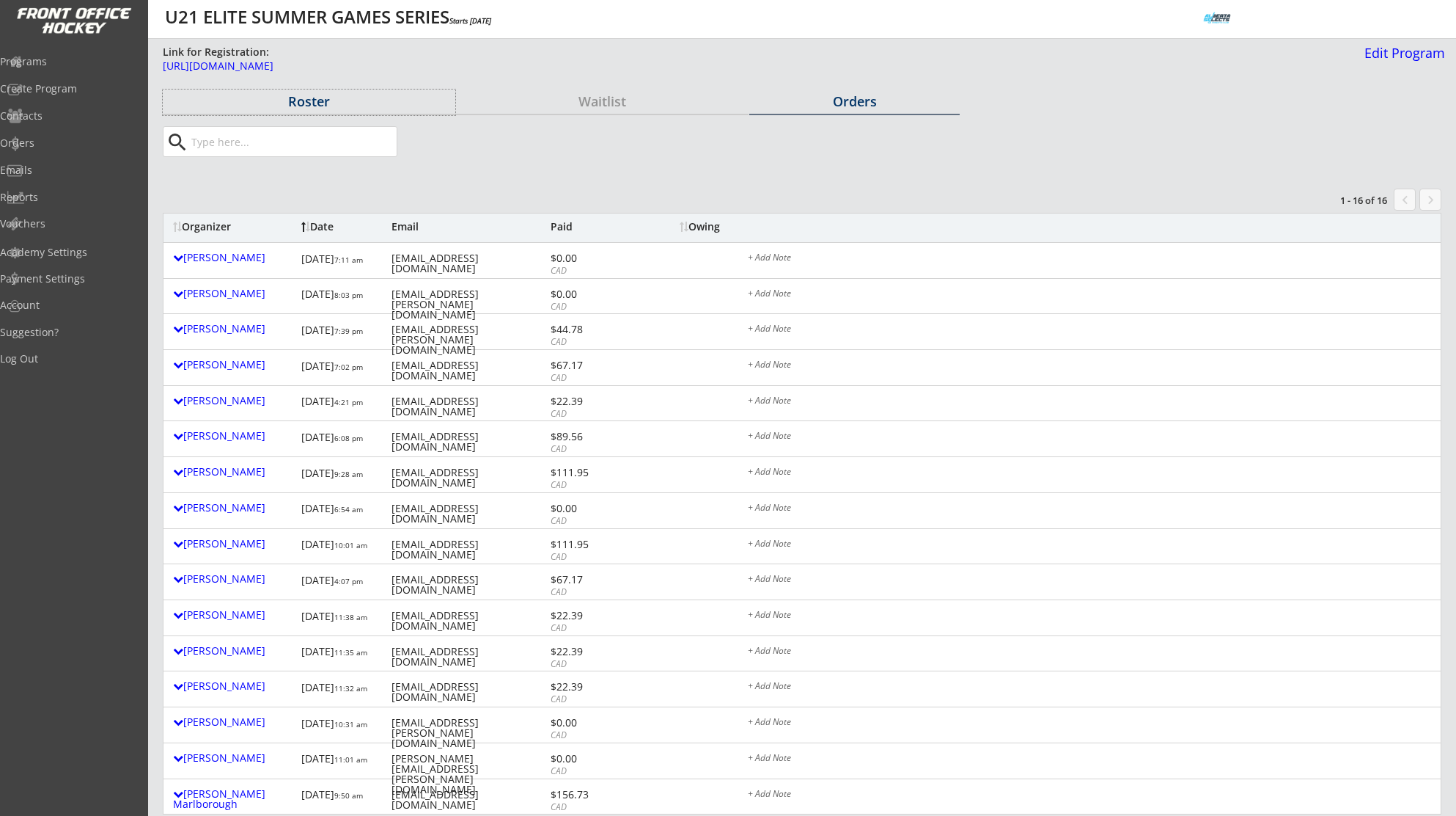
click at [311, 107] on div "Roster" at bounding box center [309, 101] width 293 height 13
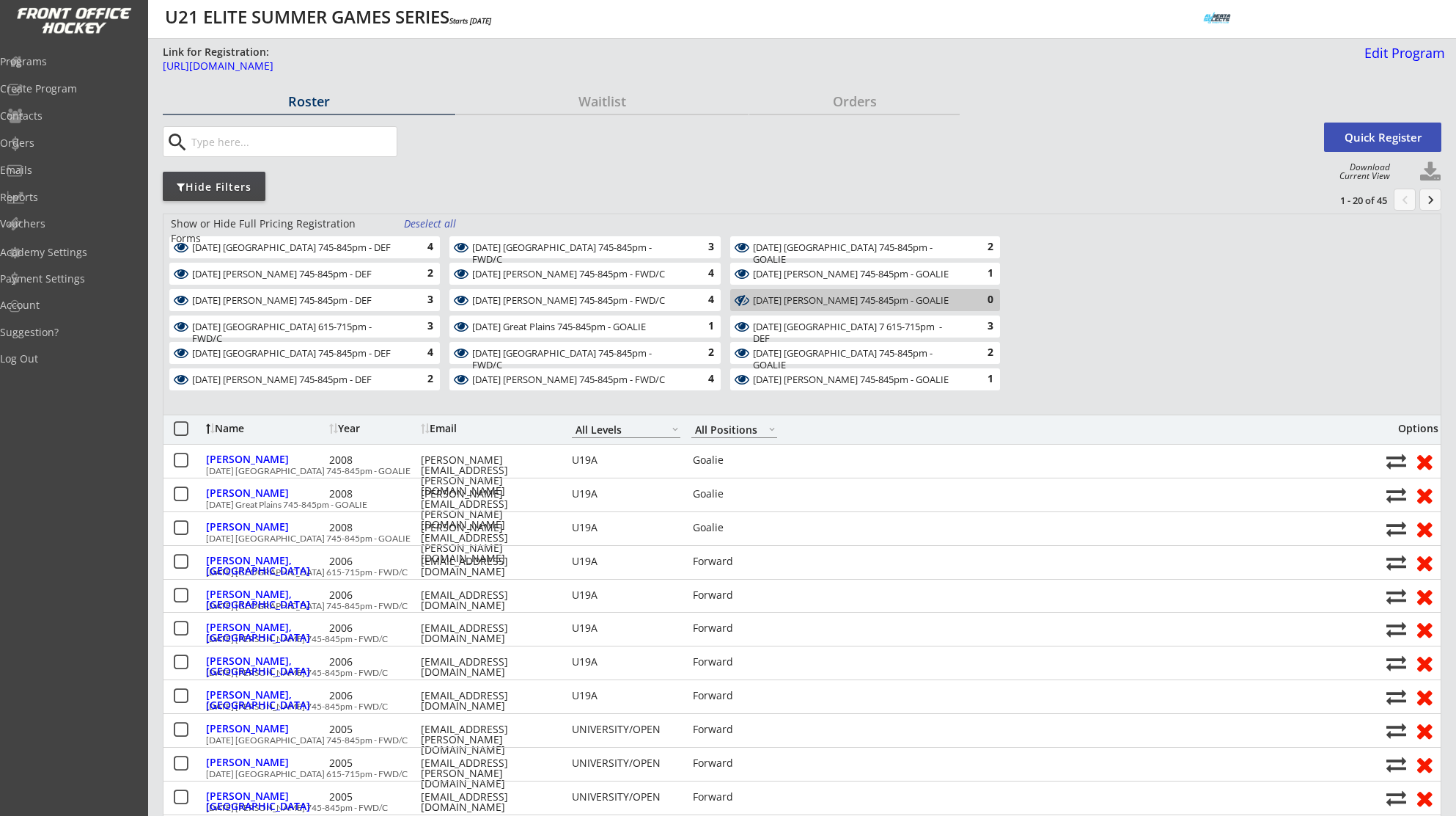
click at [446, 222] on div "Deselect all" at bounding box center [431, 223] width 54 height 15
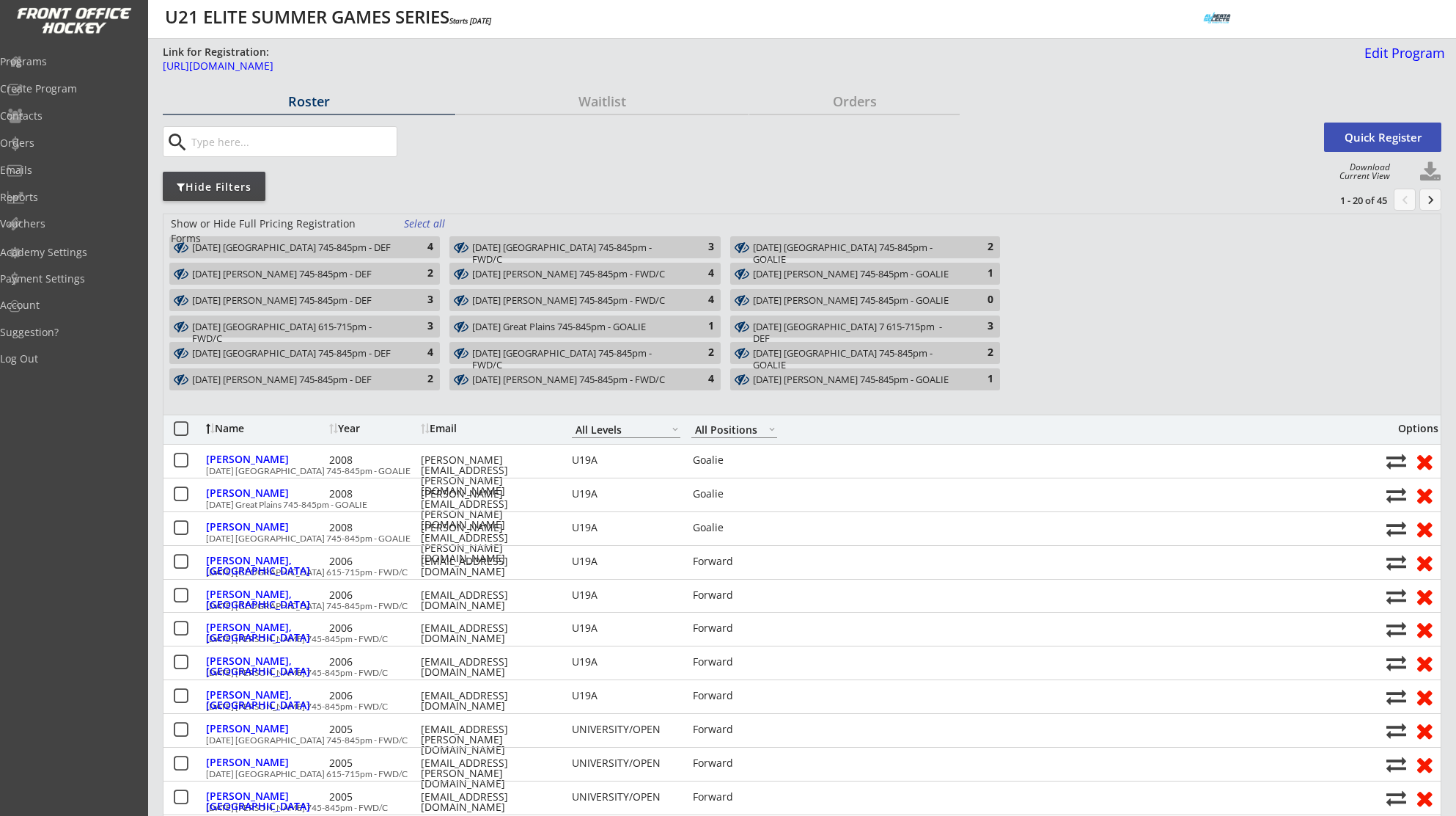
drag, startPoint x: 370, startPoint y: 329, endPoint x: 401, endPoint y: 330, distance: 31.0
click at [370, 329] on div "[DATE] [GEOGRAPHIC_DATA] 615-715pm - FWD/C" at bounding box center [296, 332] width 208 height 23
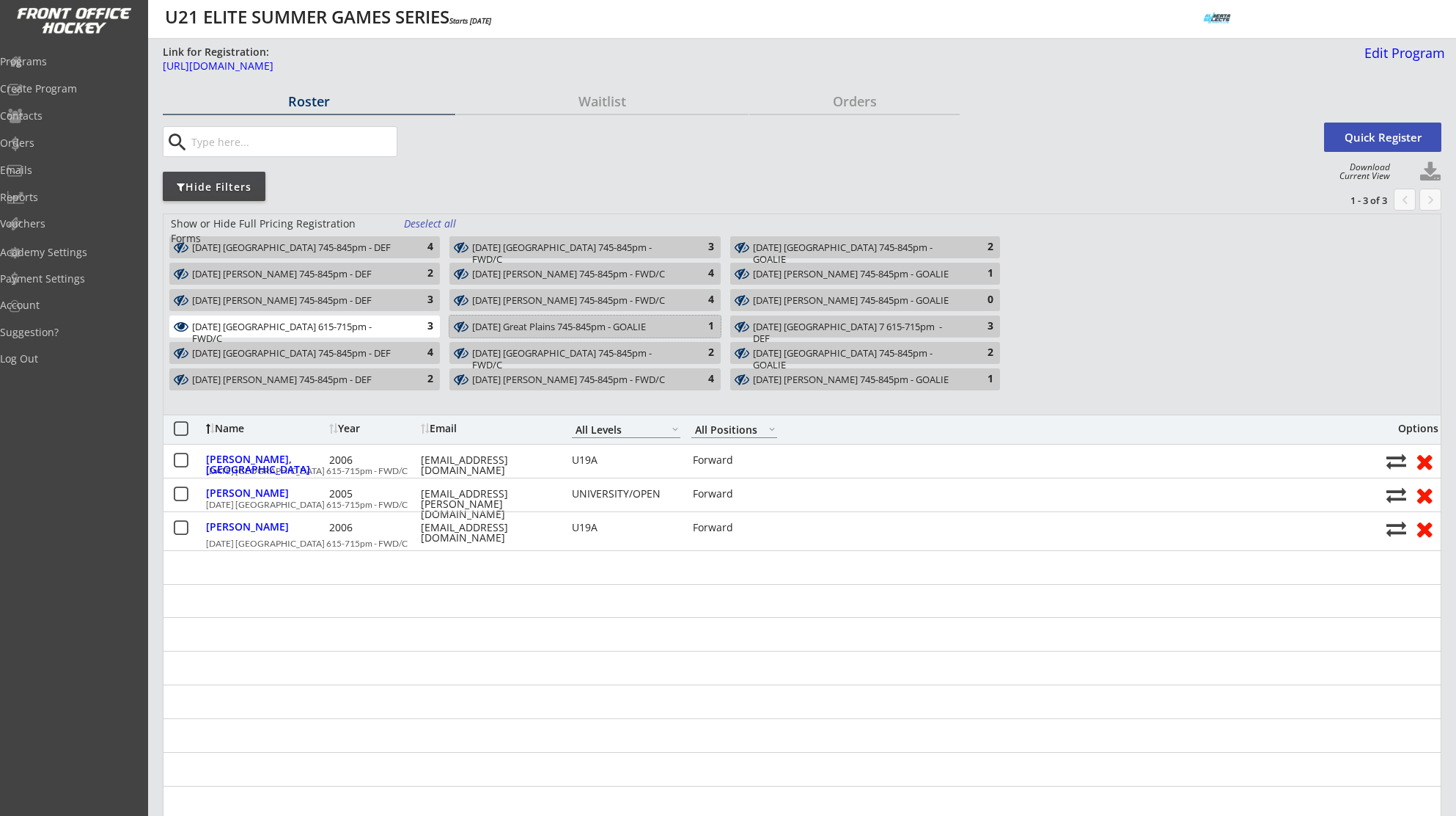
click at [659, 331] on div "[DATE] Great Plains 745-845pm - GOALIE" at bounding box center [576, 327] width 208 height 12
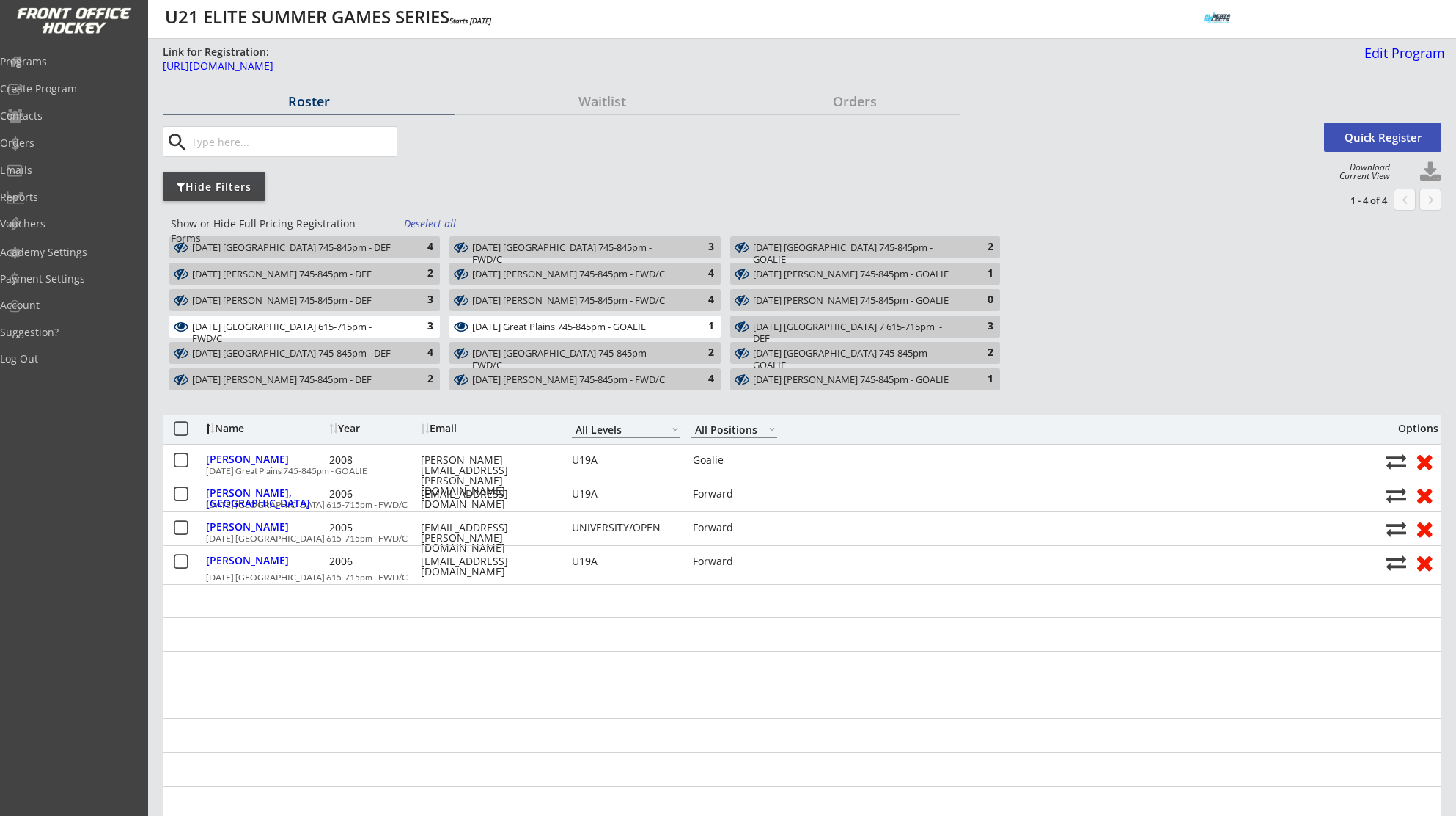
click at [784, 330] on div "[DATE] [GEOGRAPHIC_DATA] 7 615-715pm - DEF" at bounding box center [856, 332] width 207 height 23
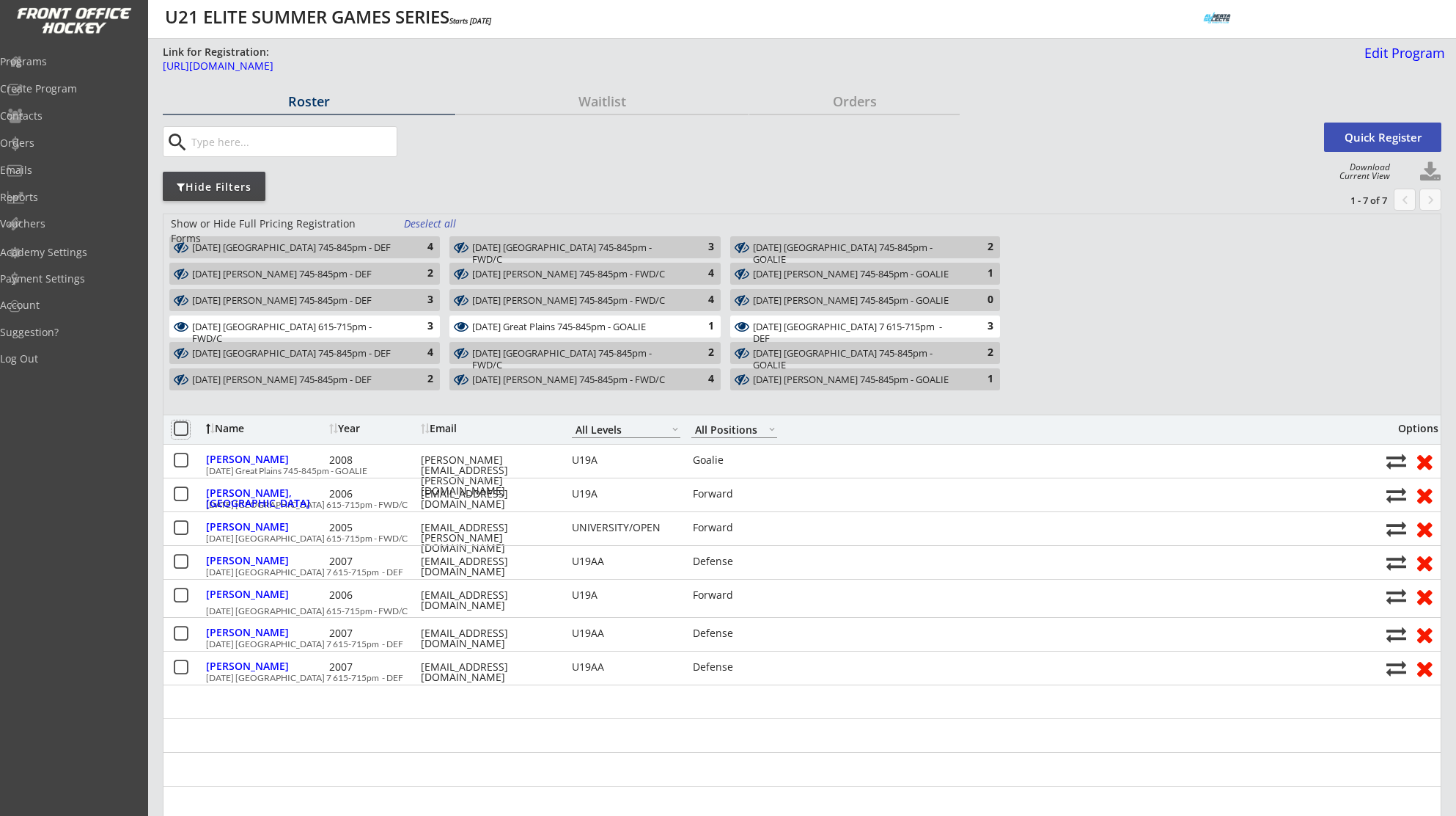
click at [184, 431] on button at bounding box center [180, 429] width 18 height 18
click at [868, 785] on button "Write Email" at bounding box center [862, 783] width 184 height 29
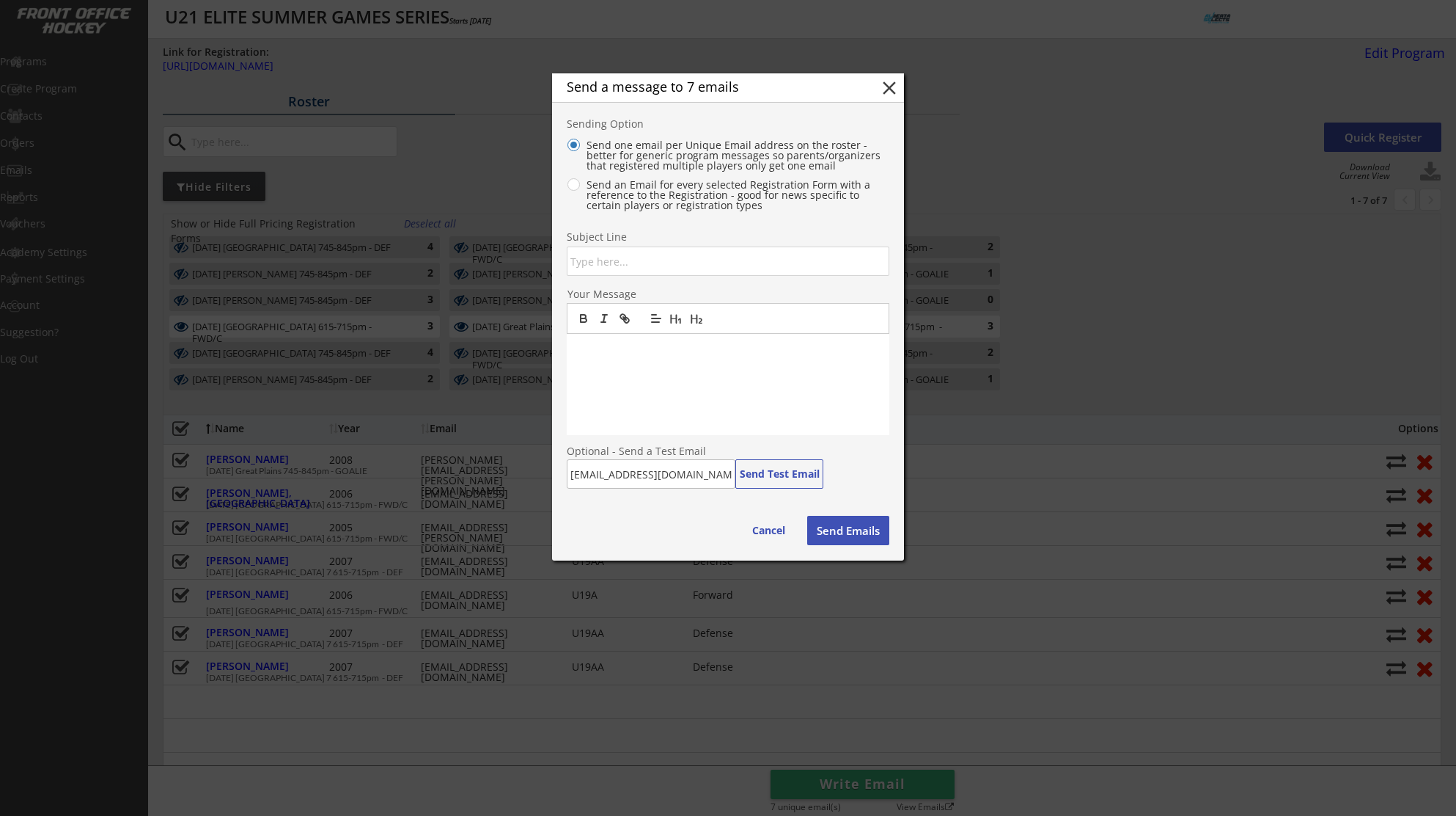
click at [642, 261] on input "input" at bounding box center [728, 260] width 323 height 29
click at [629, 366] on div at bounding box center [728, 385] width 323 height 102
click at [672, 265] on input "input" at bounding box center [728, 260] width 323 height 29
click at [665, 264] on input "input" at bounding box center [728, 260] width 323 height 29
type input "U21 [DATE] Skate Time Change 615-715pm"
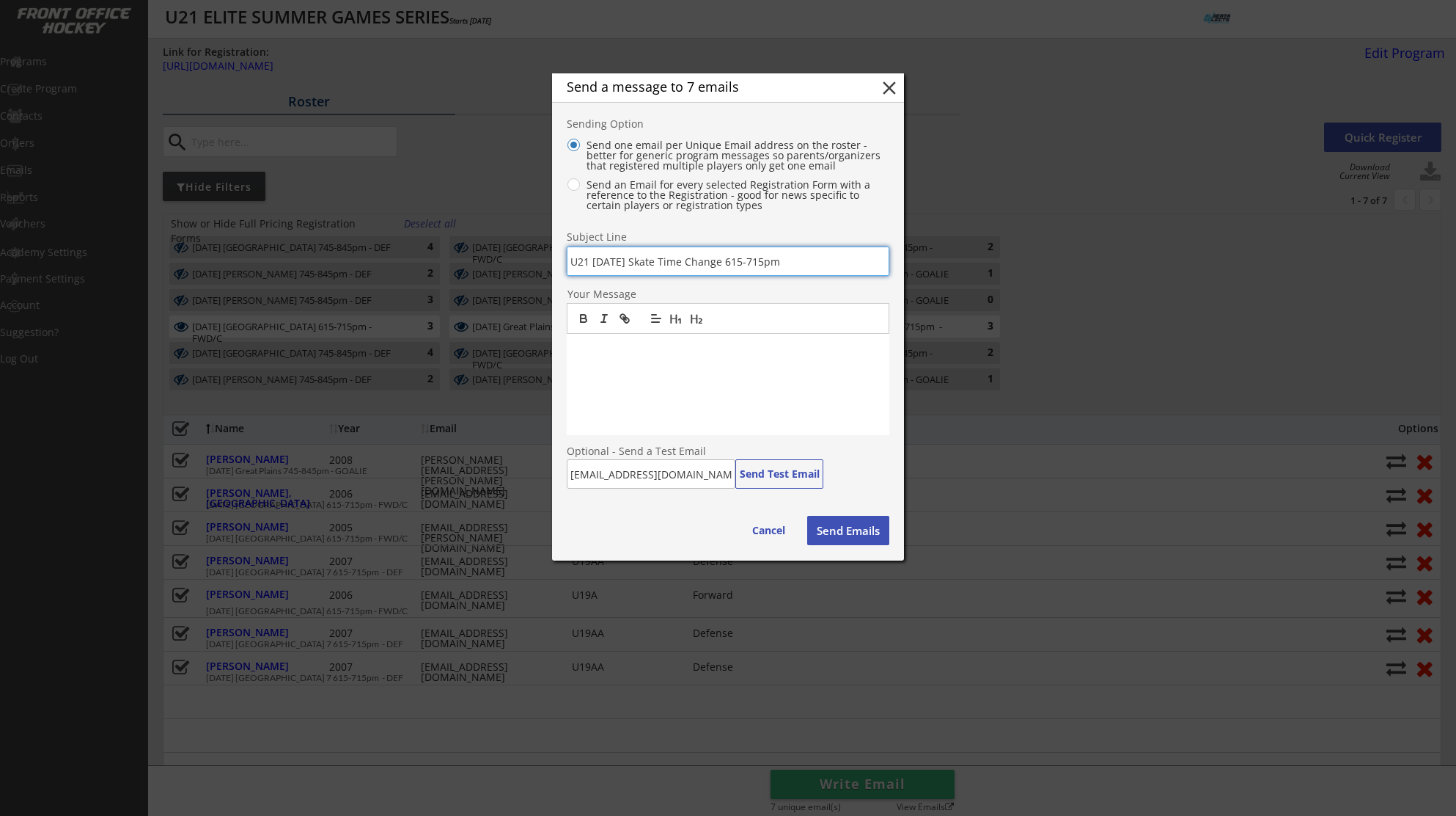
click at [671, 353] on p at bounding box center [728, 349] width 301 height 13
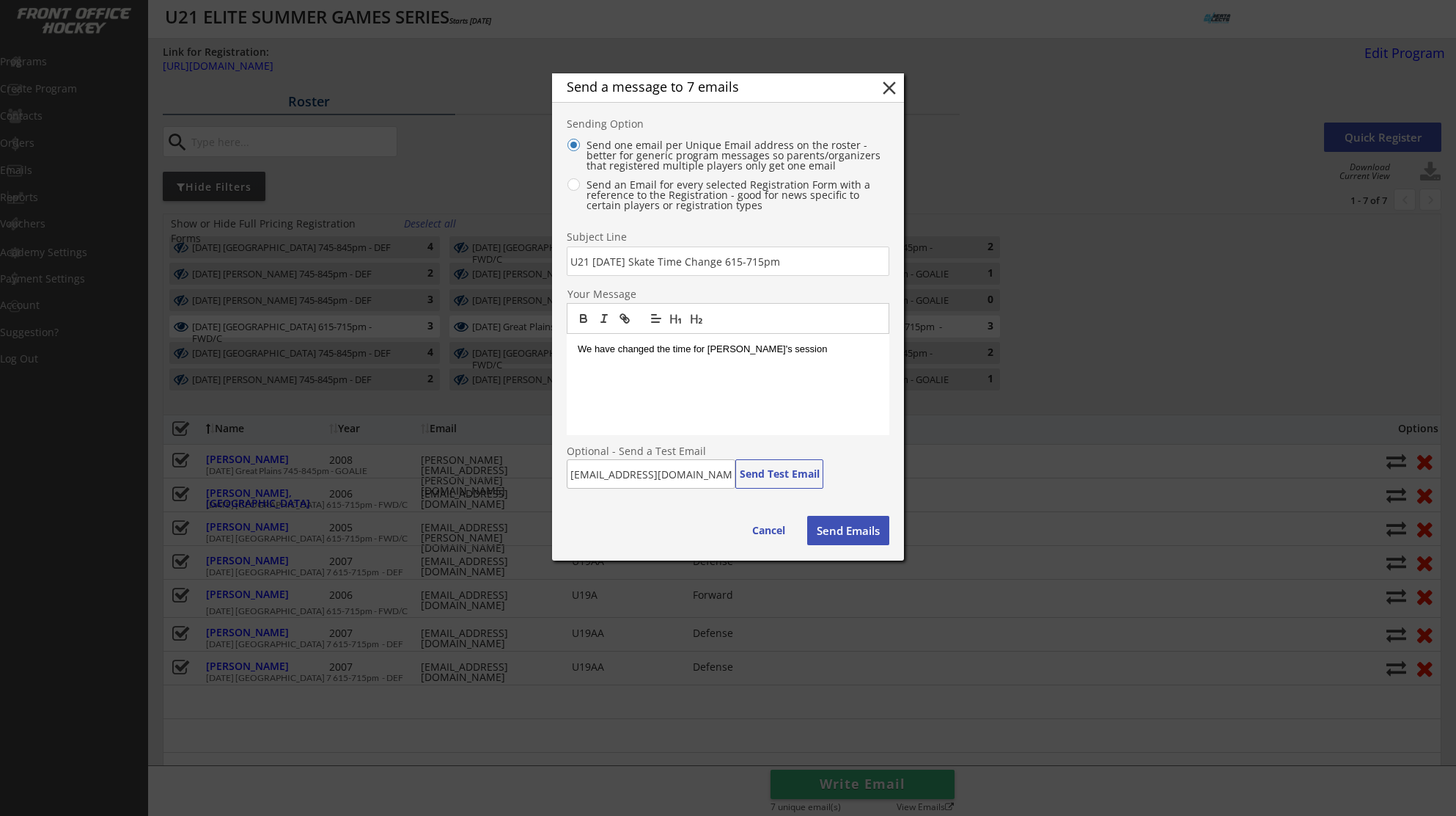
drag, startPoint x: 736, startPoint y: 351, endPoint x: 746, endPoint y: 357, distance: 11.7
click at [736, 351] on p "We have changed the time for [PERSON_NAME]'s session" at bounding box center [728, 349] width 301 height 13
click at [800, 352] on p "We have changed the time for [DATE] session" at bounding box center [728, 349] width 301 height 13
click at [788, 349] on p "We have changed the time for [DATE] session to 615-715pm" at bounding box center [728, 349] width 301 height 13
